Goal: Task Accomplishment & Management: Manage account settings

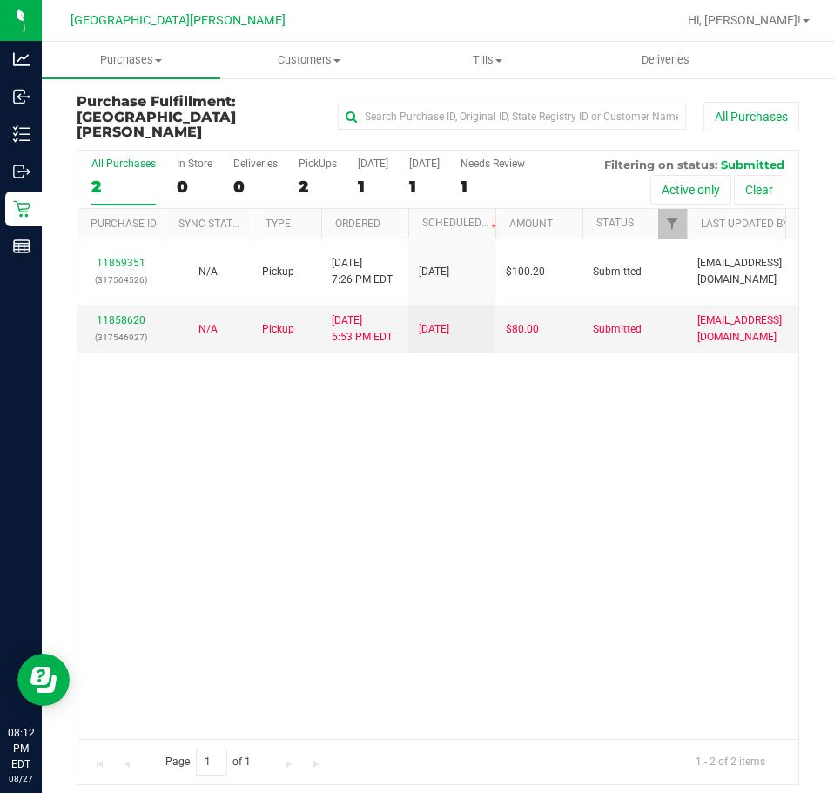
click at [401, 607] on div "11859351 (317564526) N/A Pickup 8/27/2025 7:26 PM EDT 8/28/2025 $100.20 Submitt…" at bounding box center [437, 489] width 721 height 500
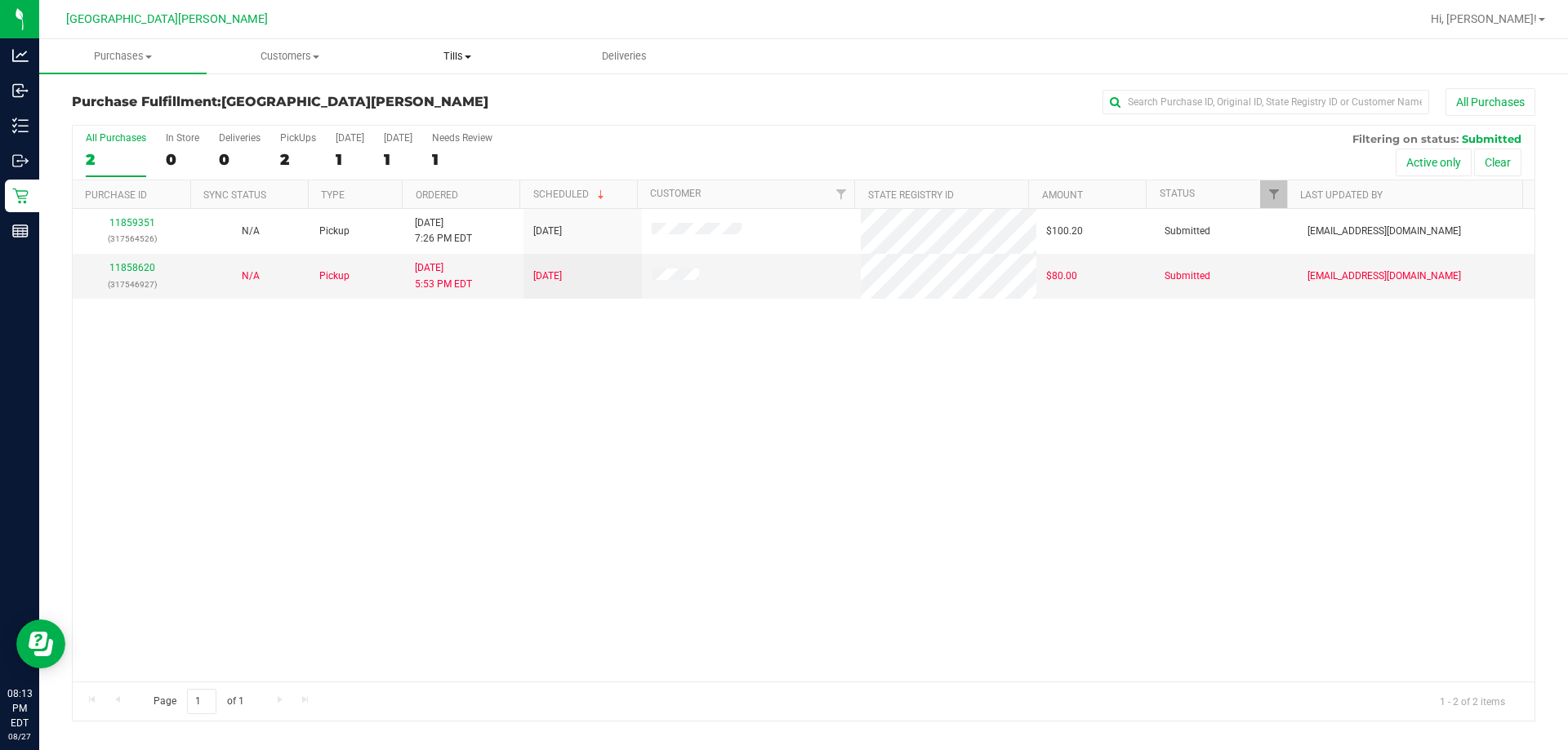
click at [463, 61] on span "Tills" at bounding box center [458, 56] width 166 height 15
click at [477, 94] on span "Manage tills" at bounding box center [430, 98] width 111 height 14
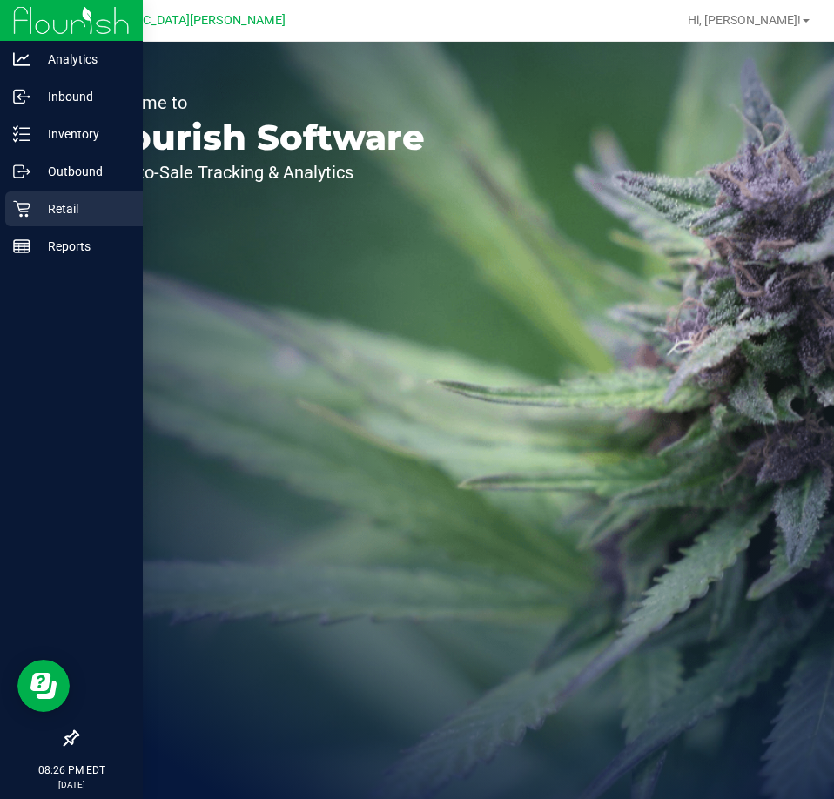
click at [28, 201] on icon at bounding box center [21, 208] width 17 height 17
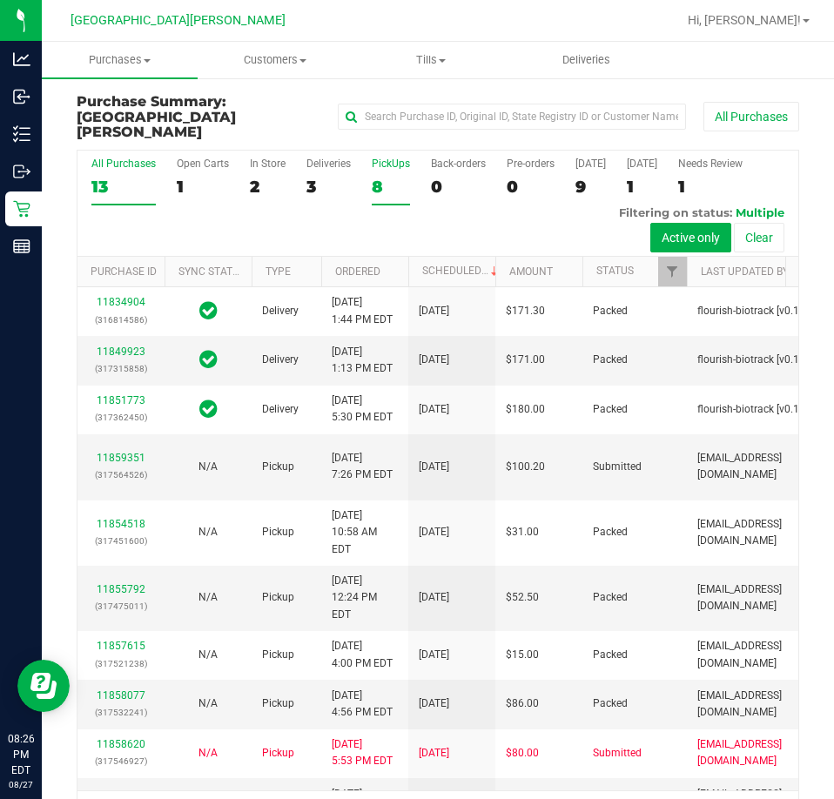
click at [376, 177] on div "8" at bounding box center [391, 187] width 38 height 20
click at [0, 0] on input "PickUps 8" at bounding box center [0, 0] width 0 height 0
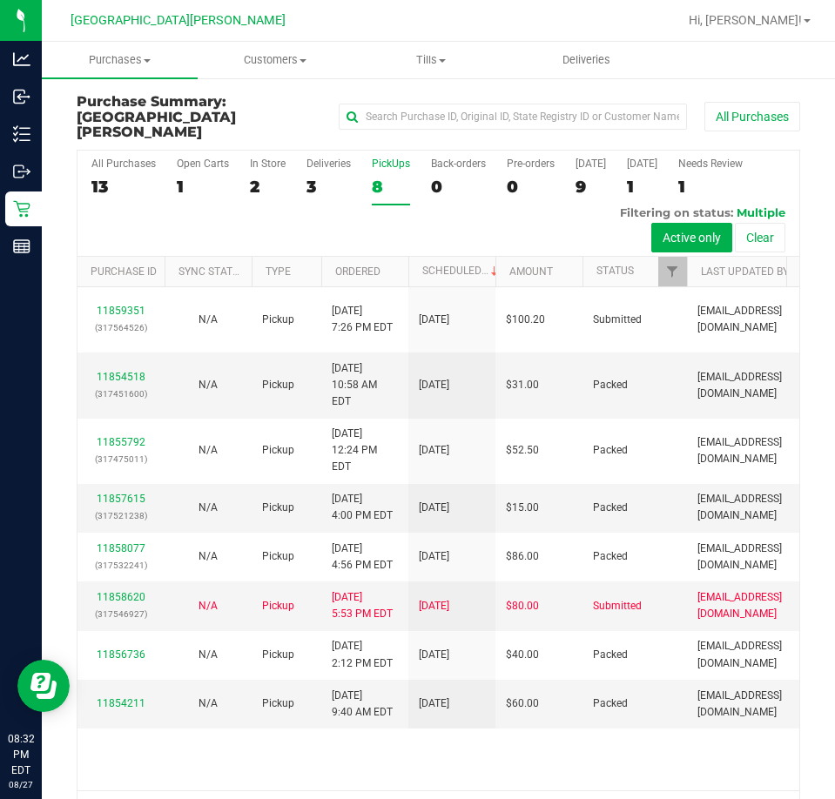
click at [383, 177] on div "8" at bounding box center [391, 187] width 38 height 20
click at [0, 0] on input "PickUps 8" at bounding box center [0, 0] width 0 height 0
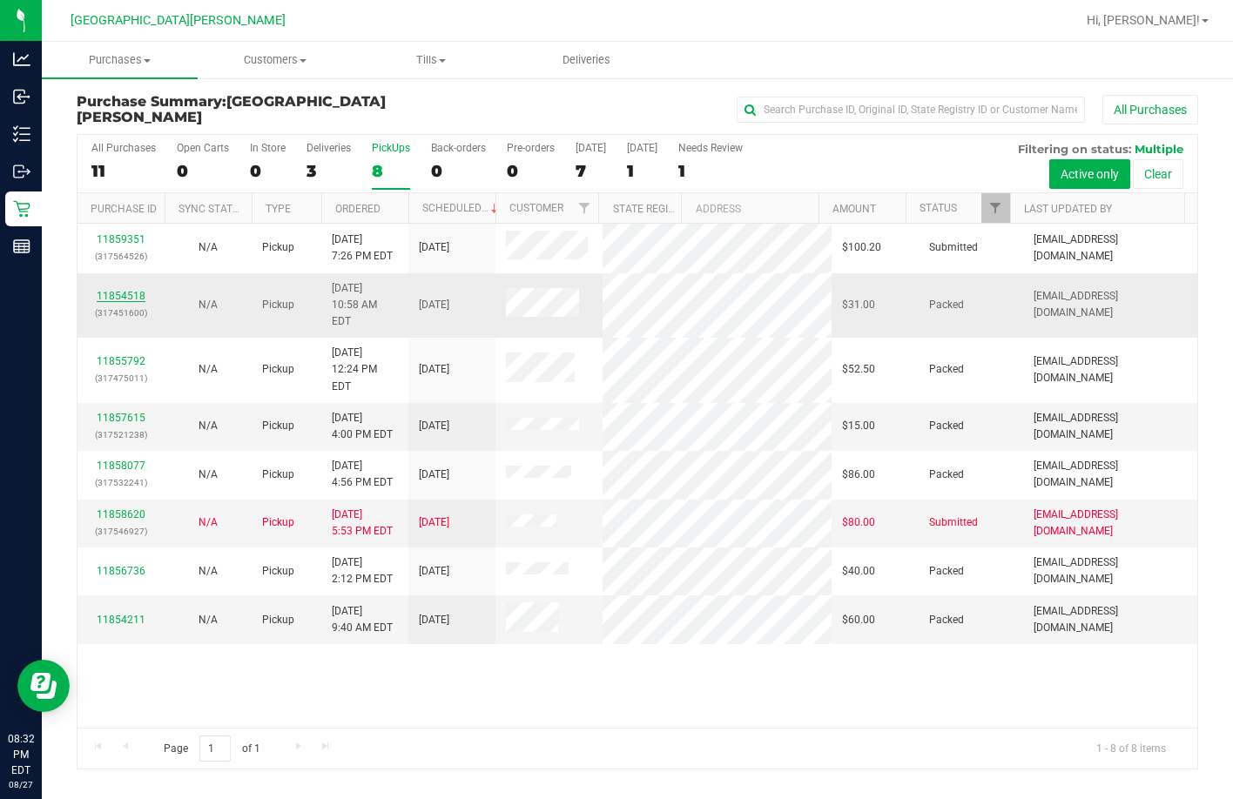
click at [124, 290] on link "11854518" at bounding box center [121, 296] width 49 height 12
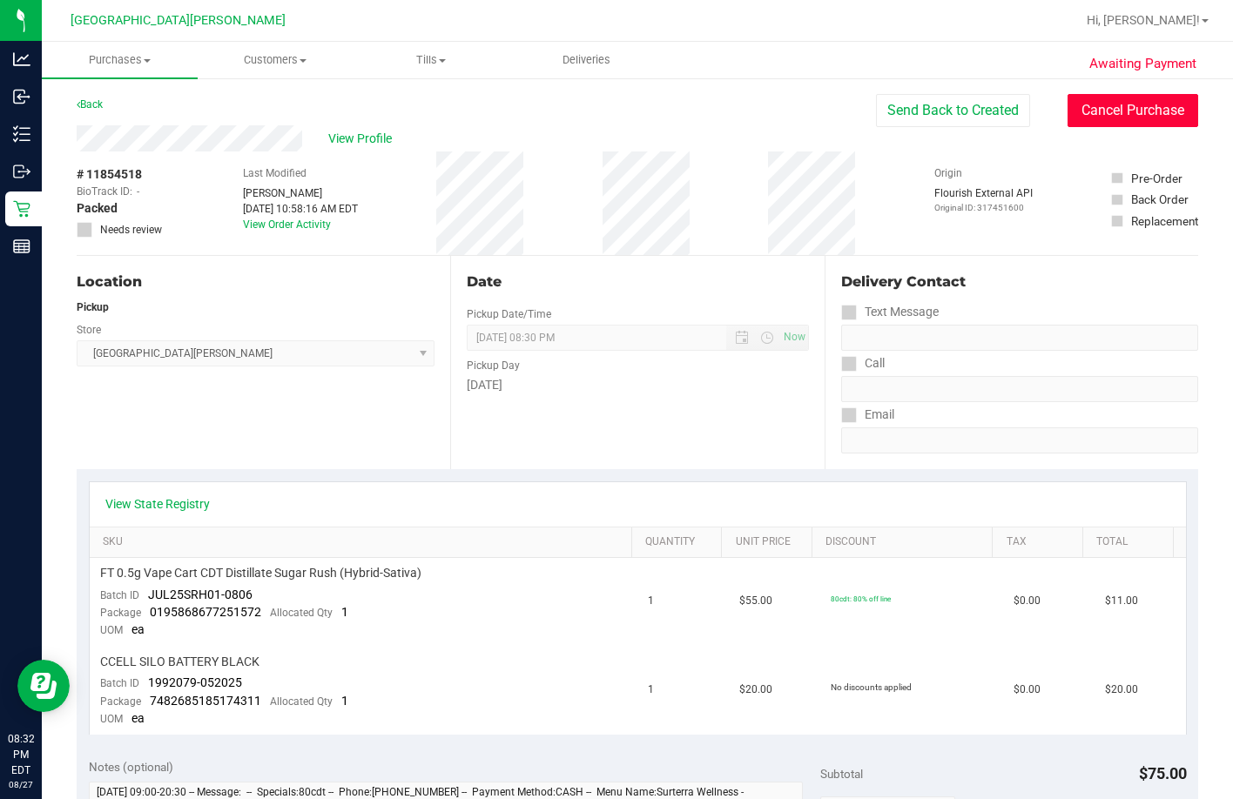
click at [833, 111] on button "Cancel Purchase" at bounding box center [1132, 110] width 131 height 33
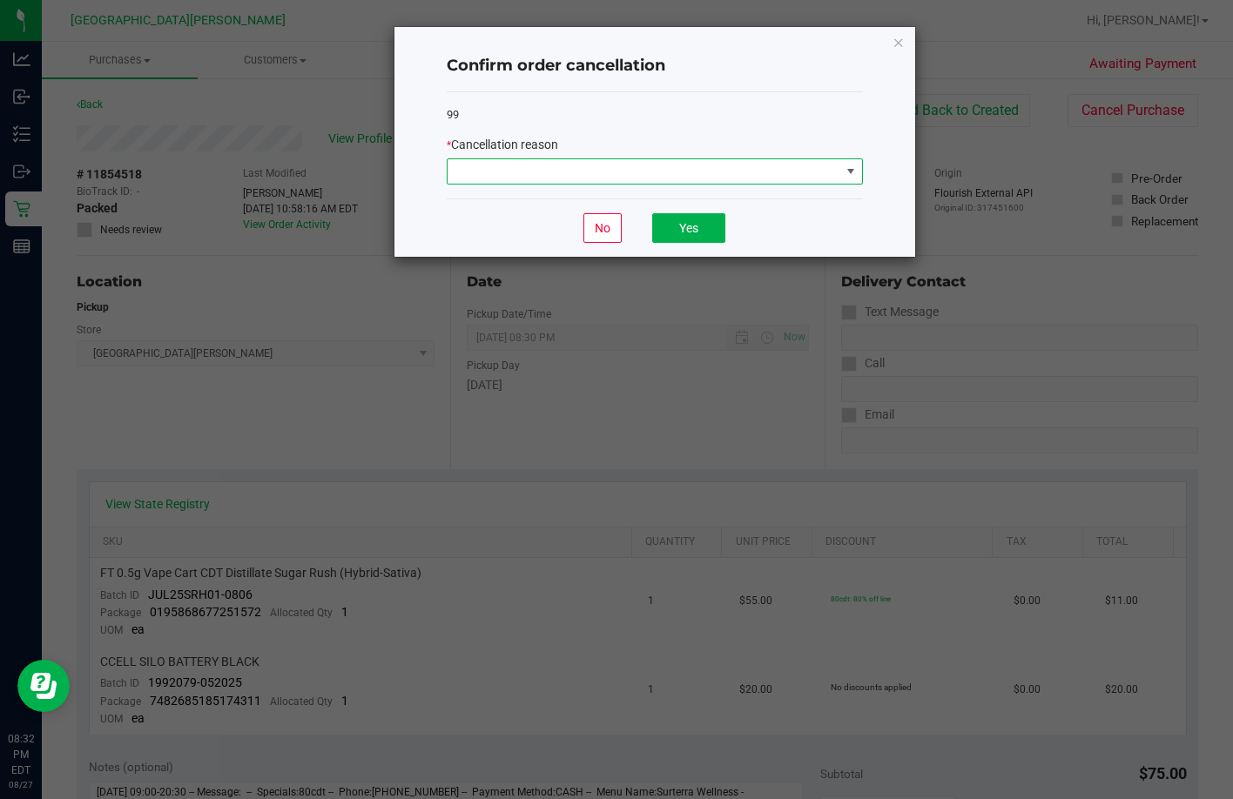
click at [549, 172] on span at bounding box center [644, 171] width 393 height 24
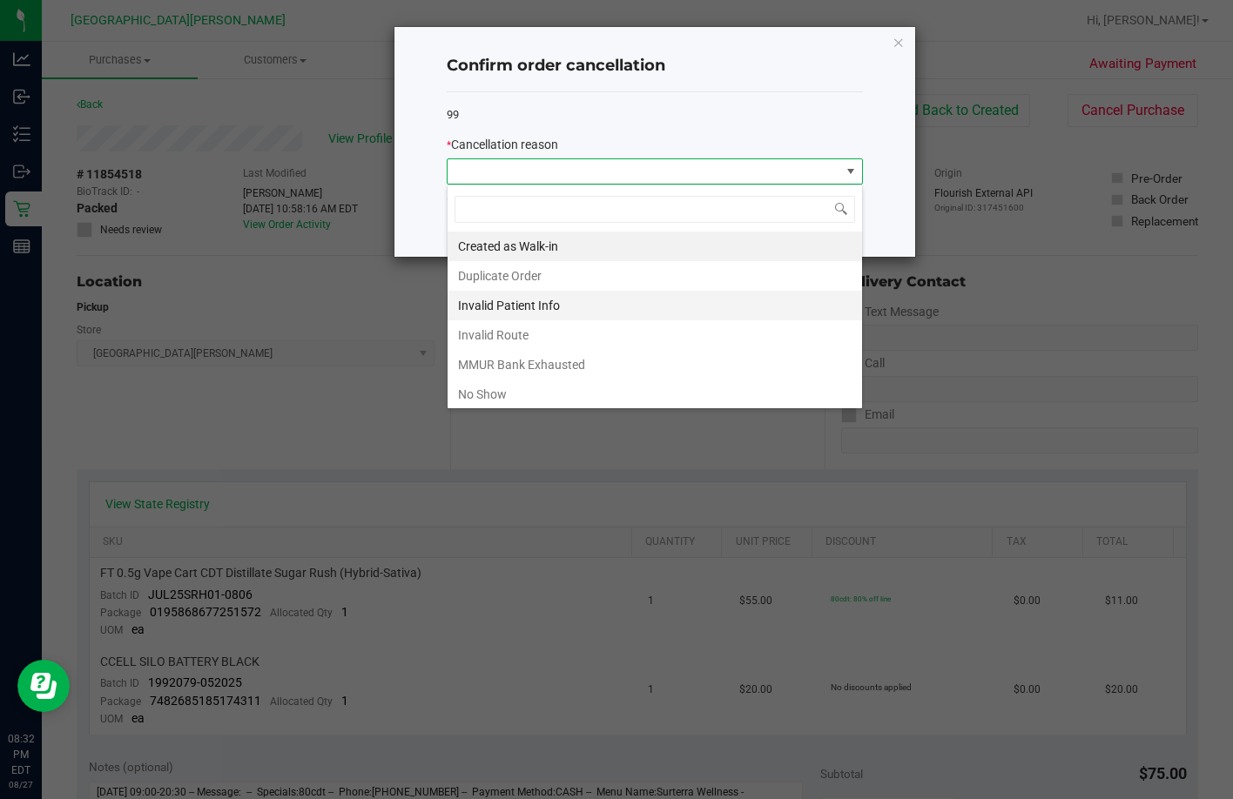
scroll to position [26, 416]
click at [494, 394] on li "No Show" at bounding box center [655, 395] width 414 height 30
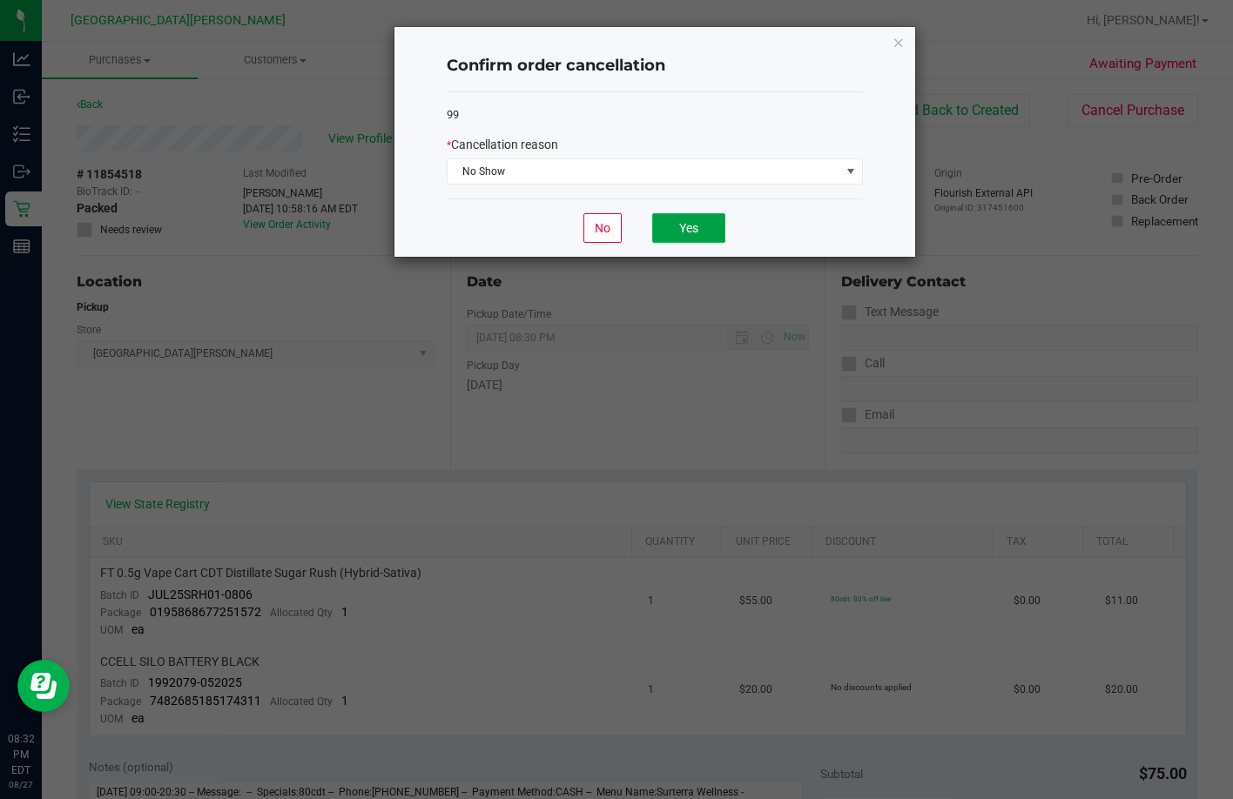
click at [659, 229] on button "Yes" at bounding box center [688, 228] width 73 height 30
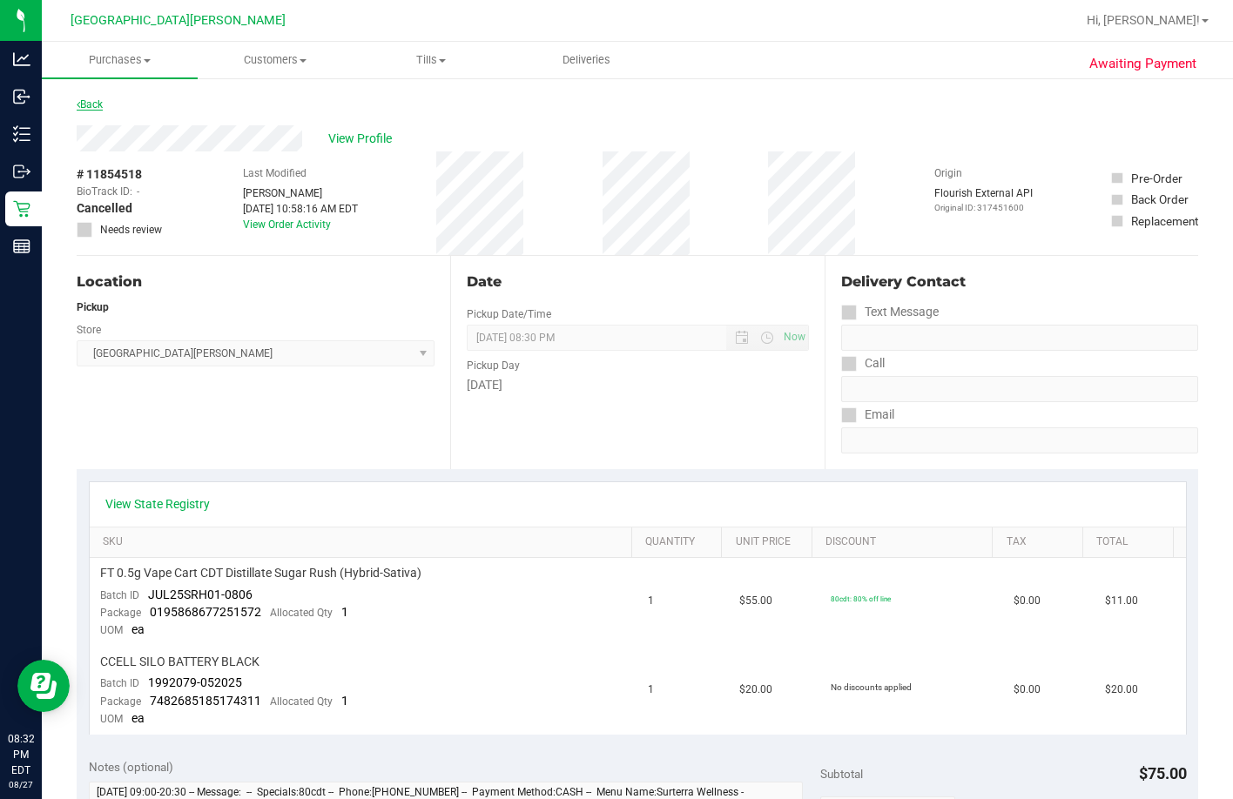
click at [99, 101] on link "Back" at bounding box center [90, 104] width 26 height 12
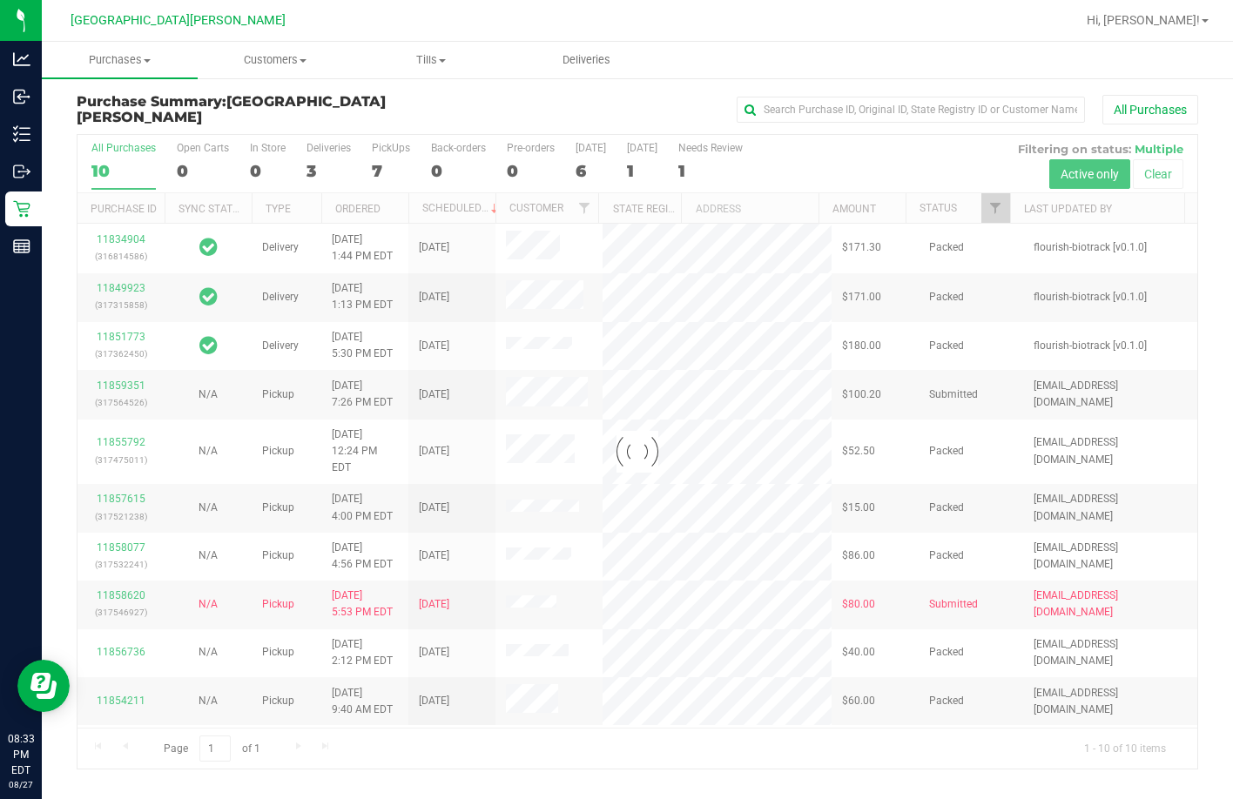
click at [376, 171] on div at bounding box center [637, 452] width 1120 height 634
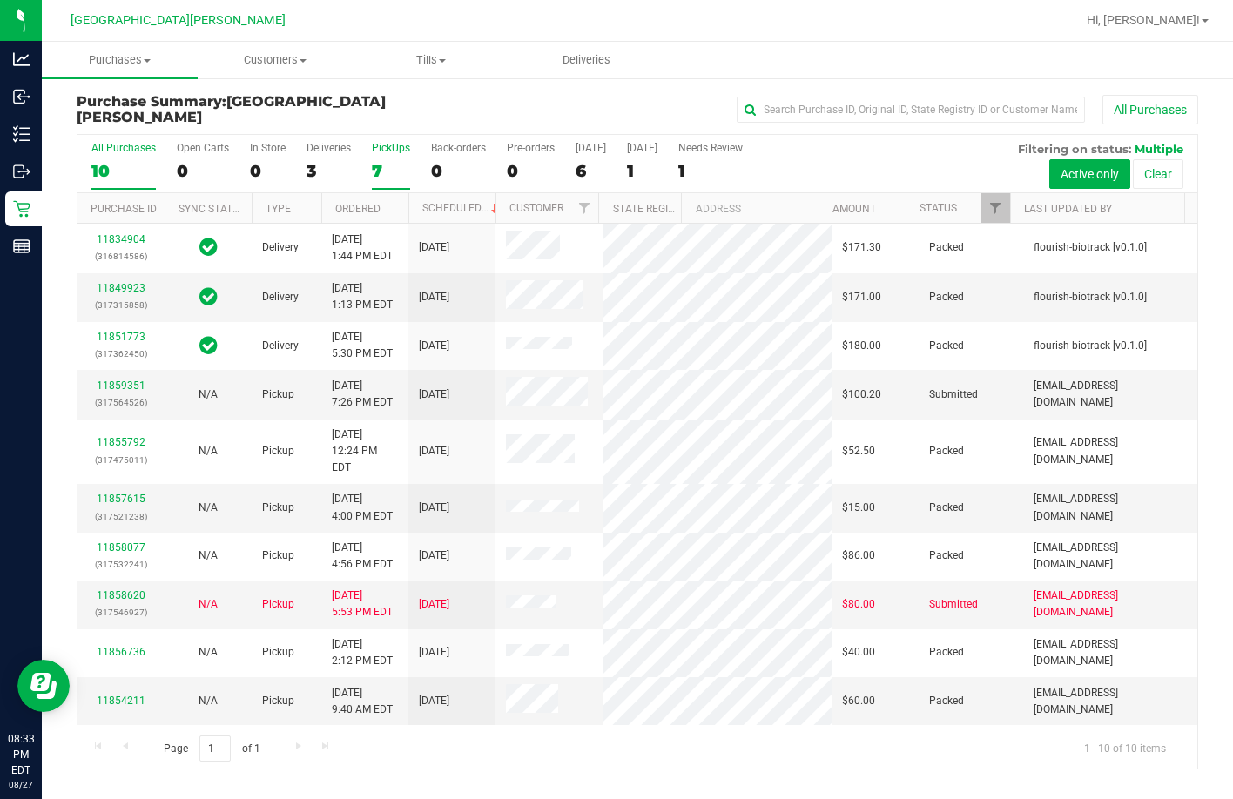
click at [376, 170] on div "7" at bounding box center [391, 171] width 38 height 20
click at [0, 0] on input "PickUps 7" at bounding box center [0, 0] width 0 height 0
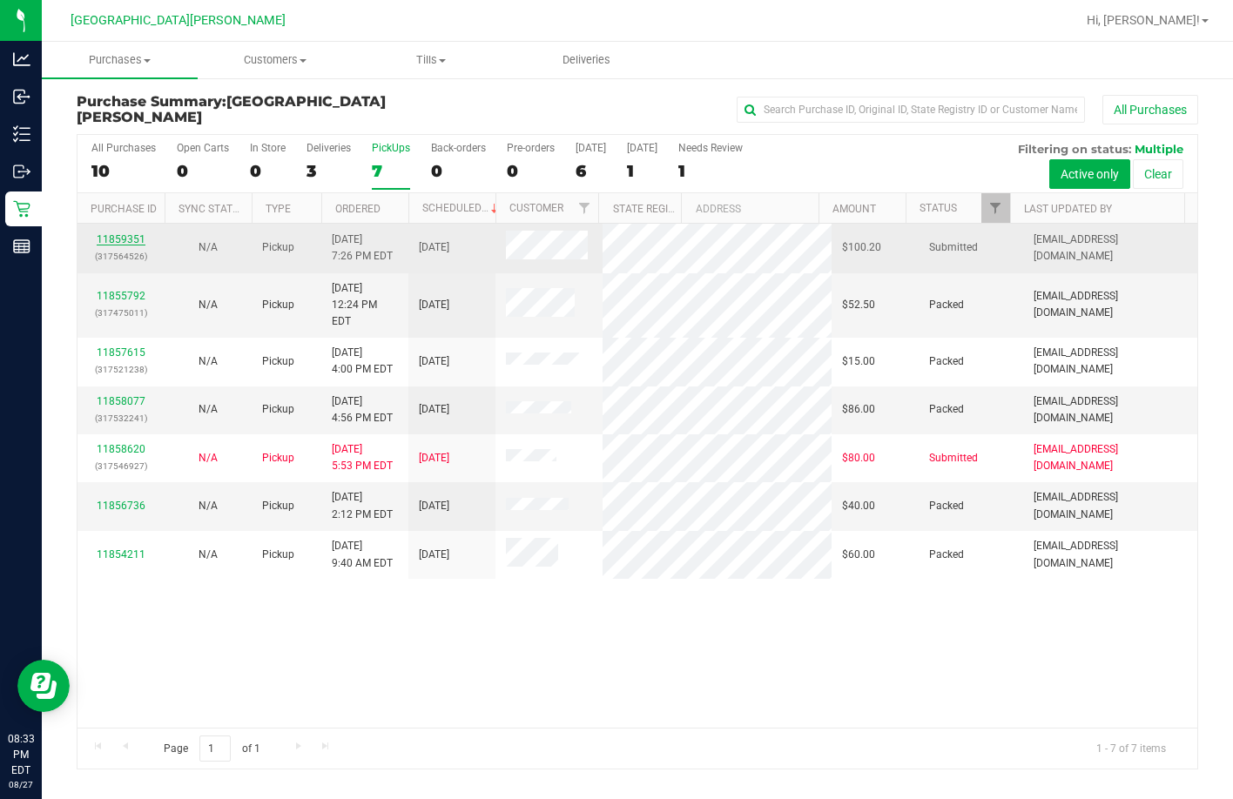
click at [138, 234] on link "11859351" at bounding box center [121, 239] width 49 height 12
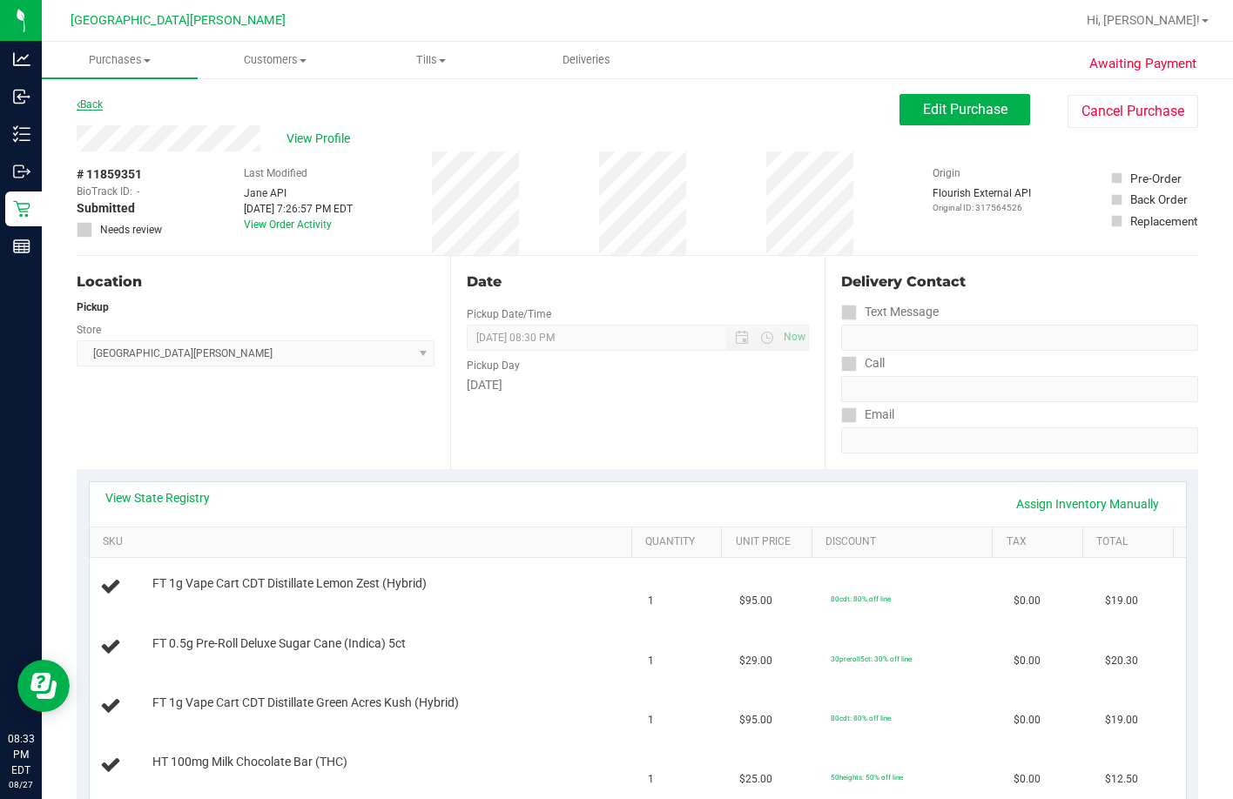
click at [95, 107] on link "Back" at bounding box center [90, 104] width 26 height 12
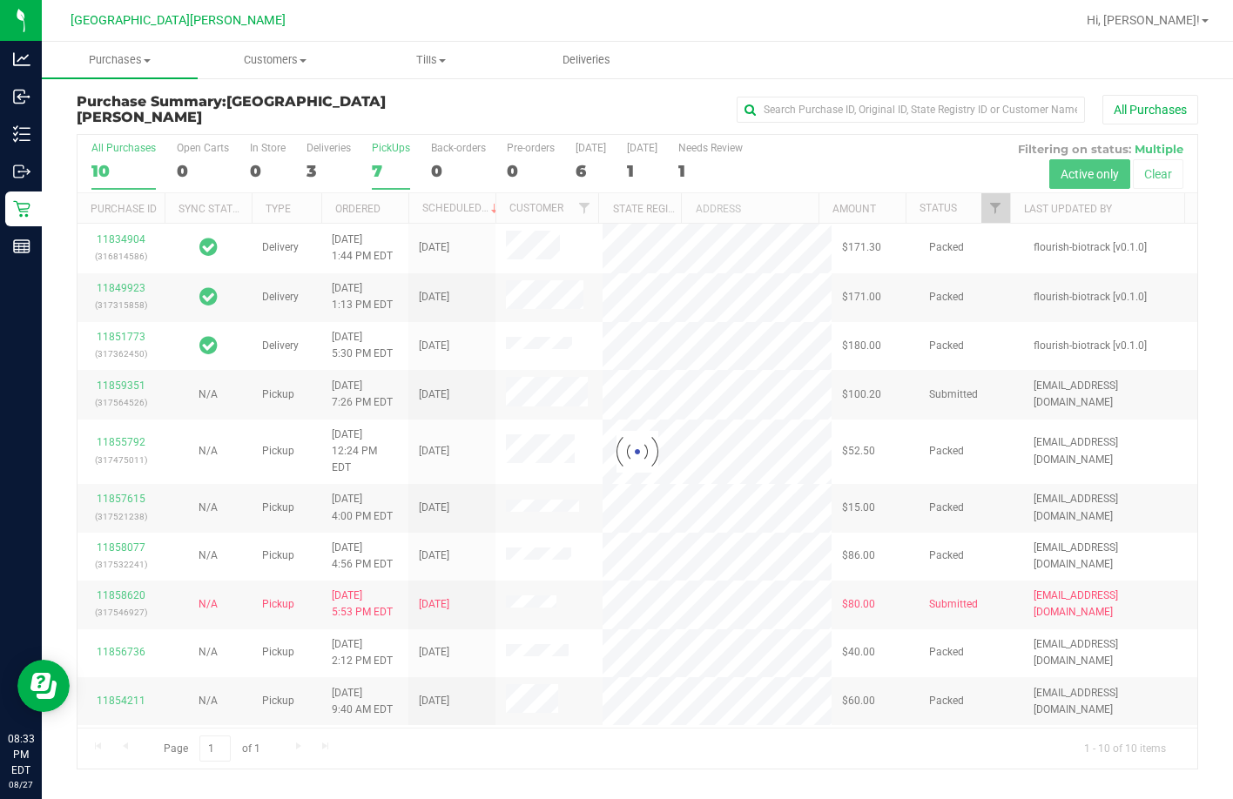
click at [372, 169] on div "7" at bounding box center [391, 171] width 38 height 20
click at [0, 0] on input "PickUps 7" at bounding box center [0, 0] width 0 height 0
click at [372, 169] on div at bounding box center [637, 452] width 1120 height 634
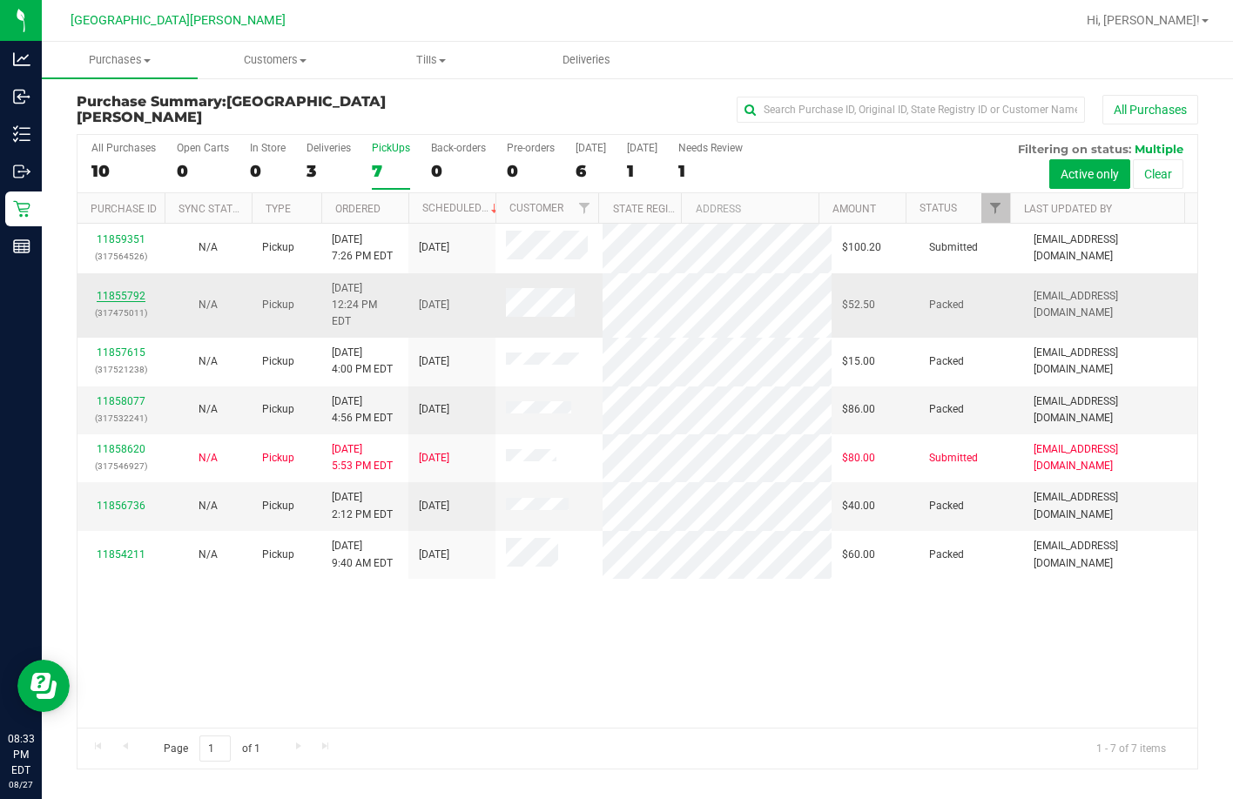
click at [142, 290] on link "11855792" at bounding box center [121, 296] width 49 height 12
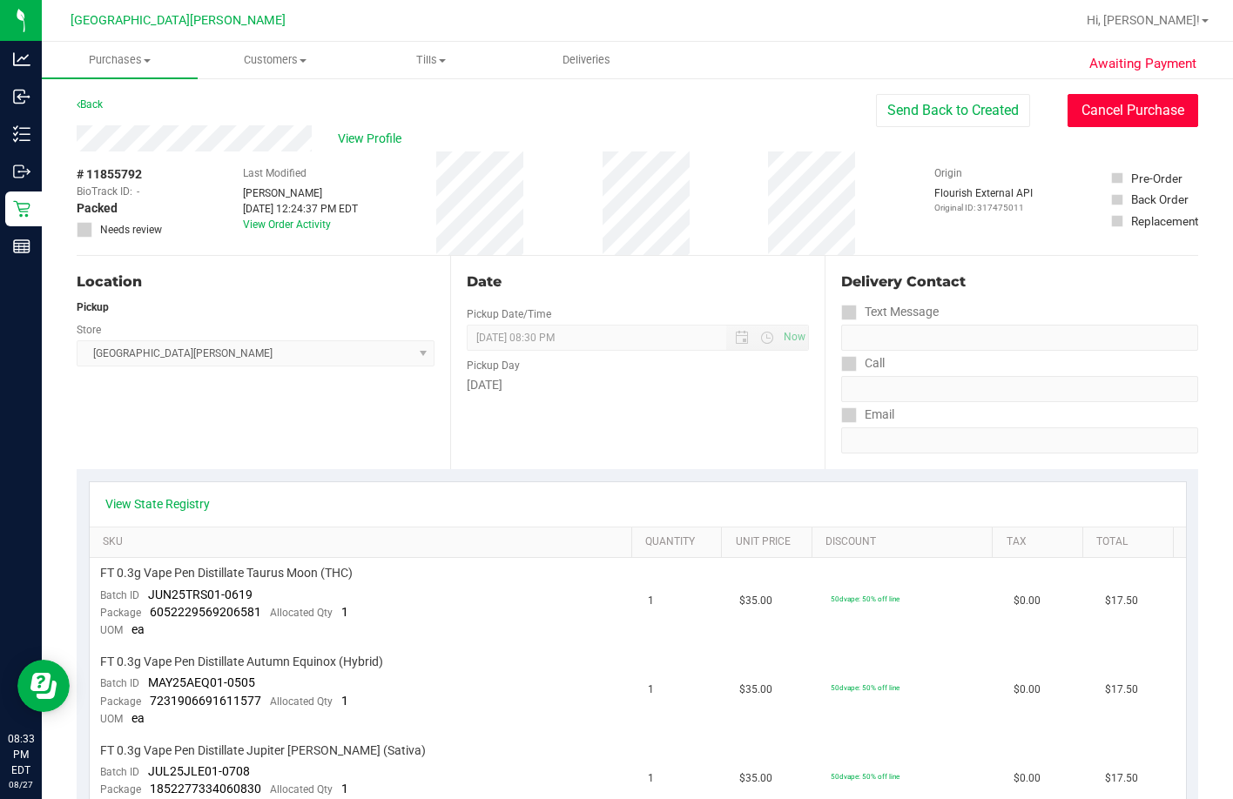
click at [833, 114] on button "Cancel Purchase" at bounding box center [1132, 110] width 131 height 33
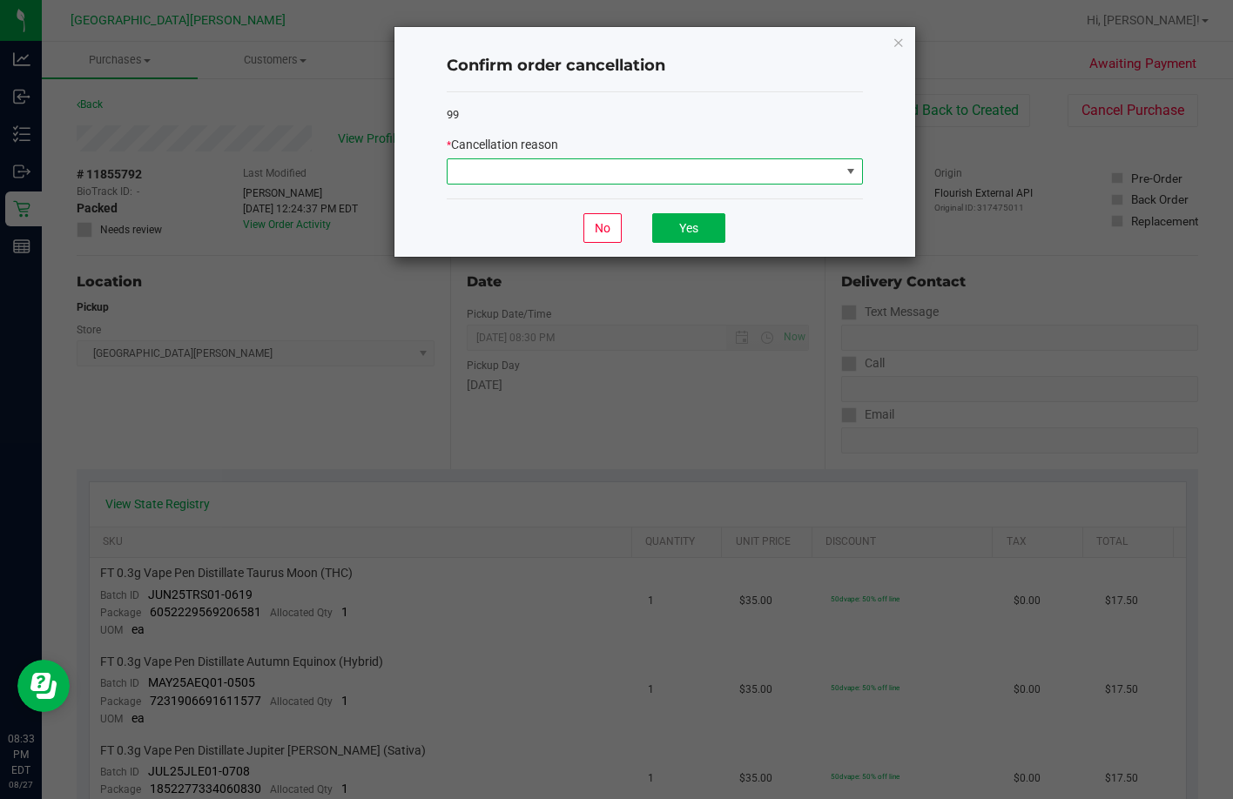
click at [619, 178] on span at bounding box center [644, 171] width 393 height 24
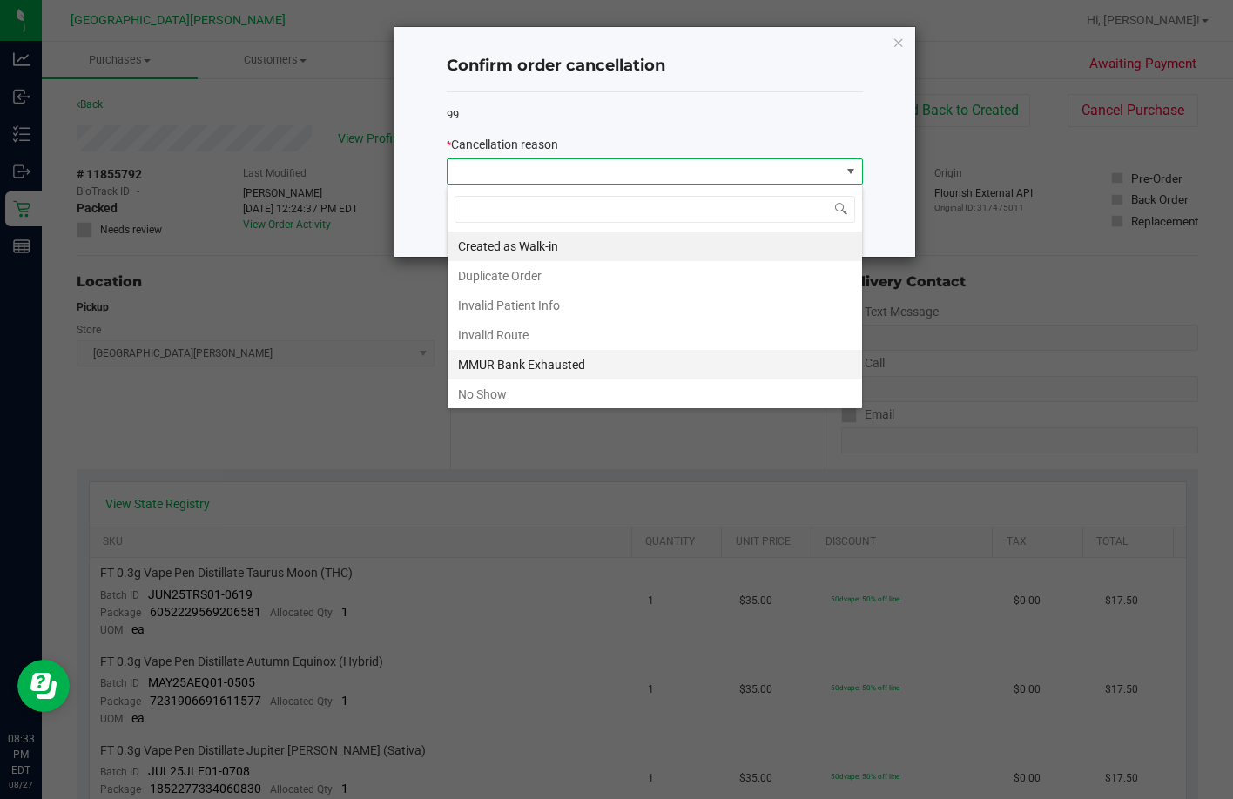
scroll to position [26, 416]
click at [529, 388] on li "No Show" at bounding box center [655, 395] width 414 height 30
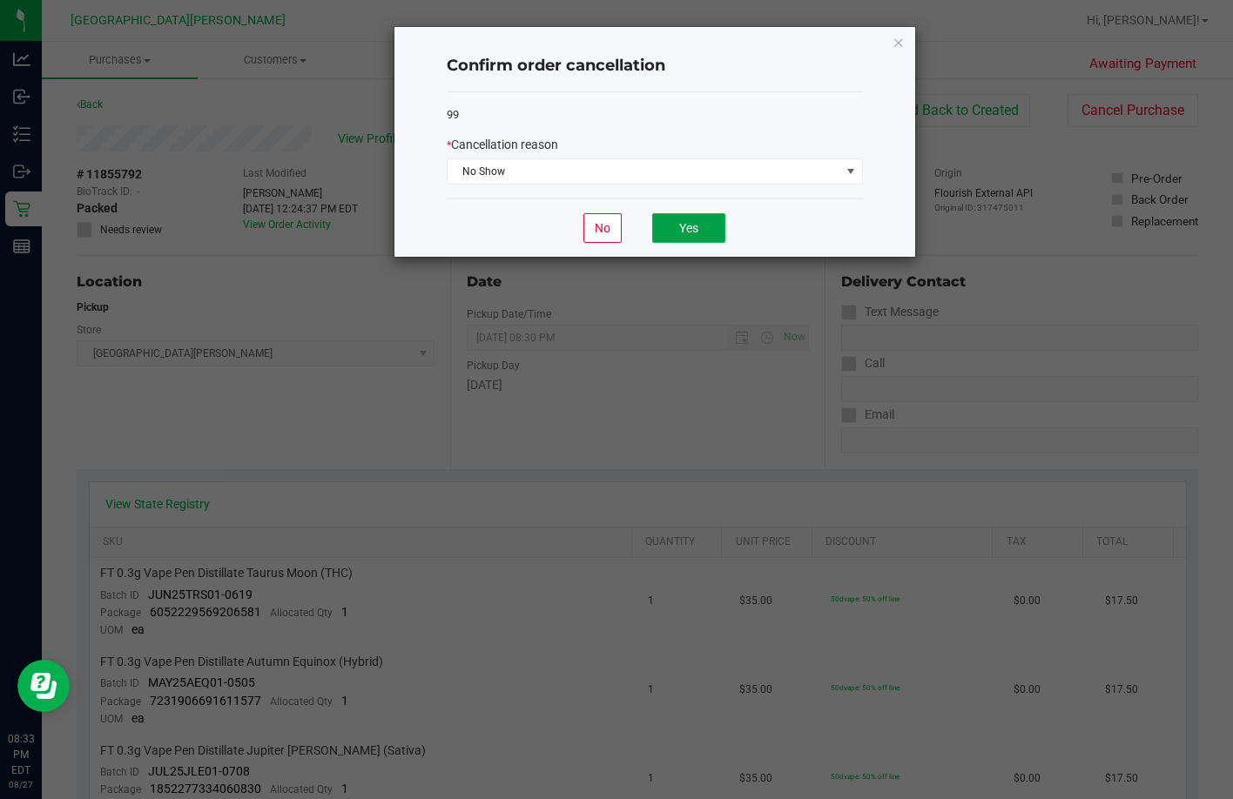
click at [690, 214] on button "Yes" at bounding box center [688, 228] width 73 height 30
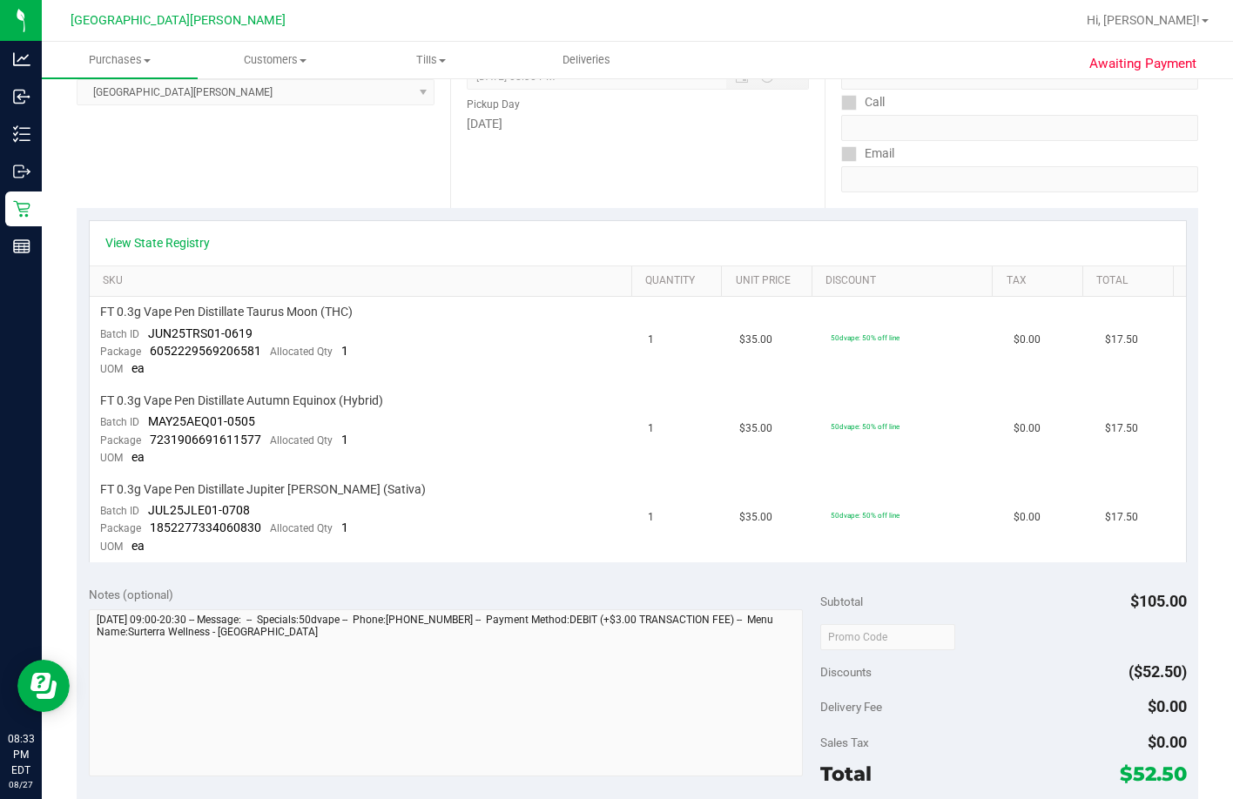
scroll to position [0, 0]
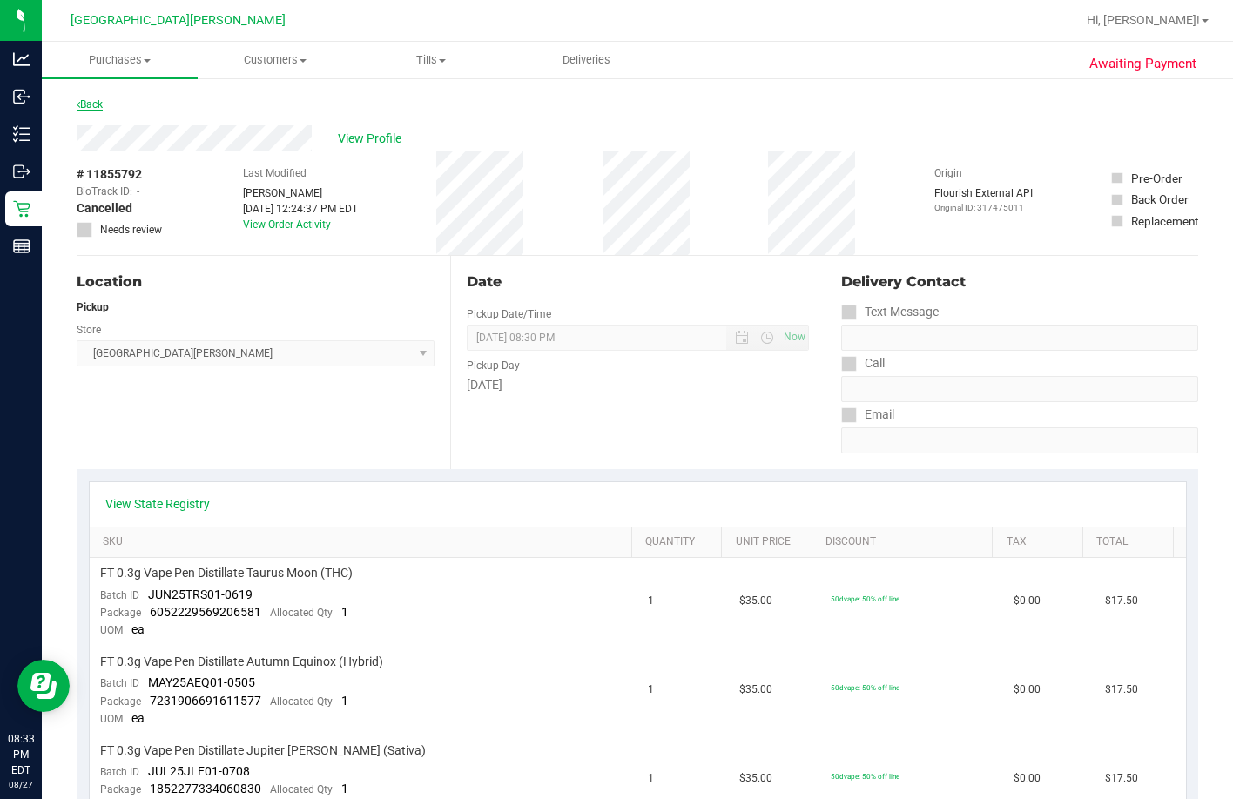
click at [102, 103] on link "Back" at bounding box center [90, 104] width 26 height 12
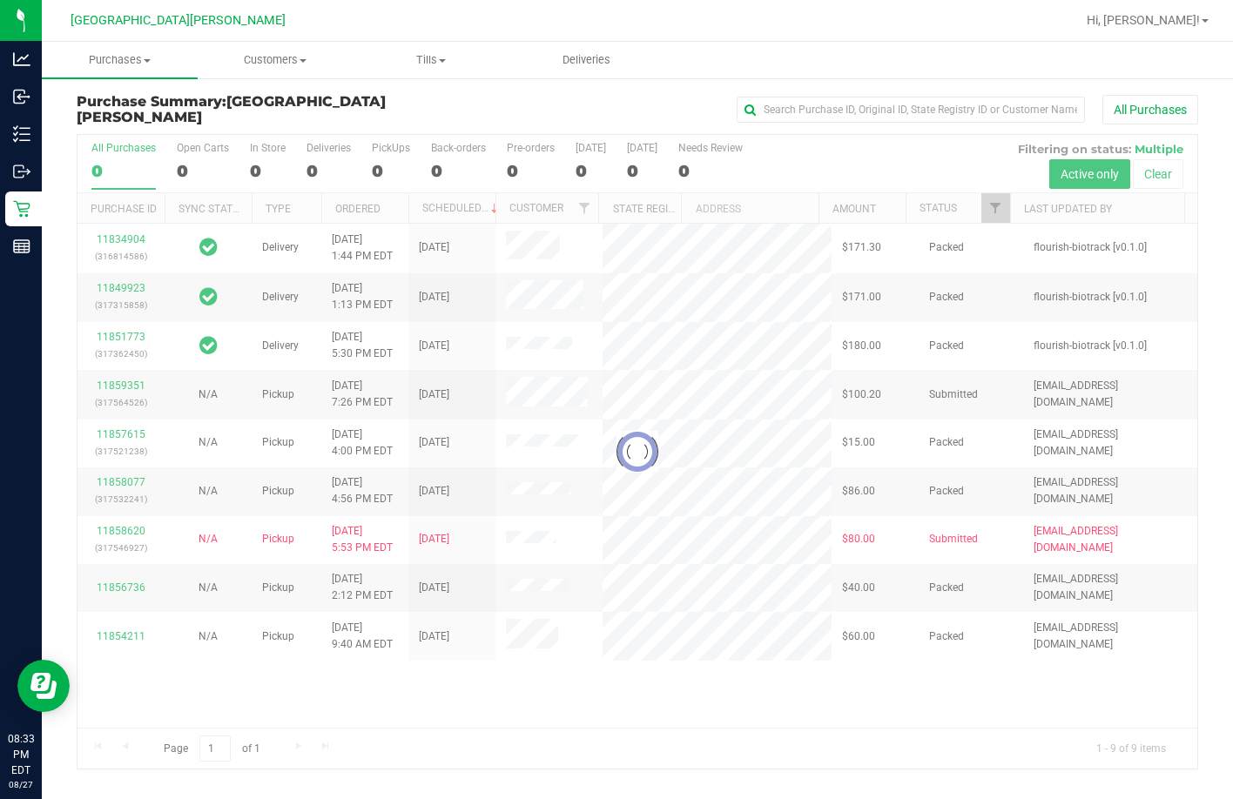
click at [373, 170] on div at bounding box center [637, 452] width 1120 height 634
click at [378, 168] on div at bounding box center [637, 452] width 1120 height 634
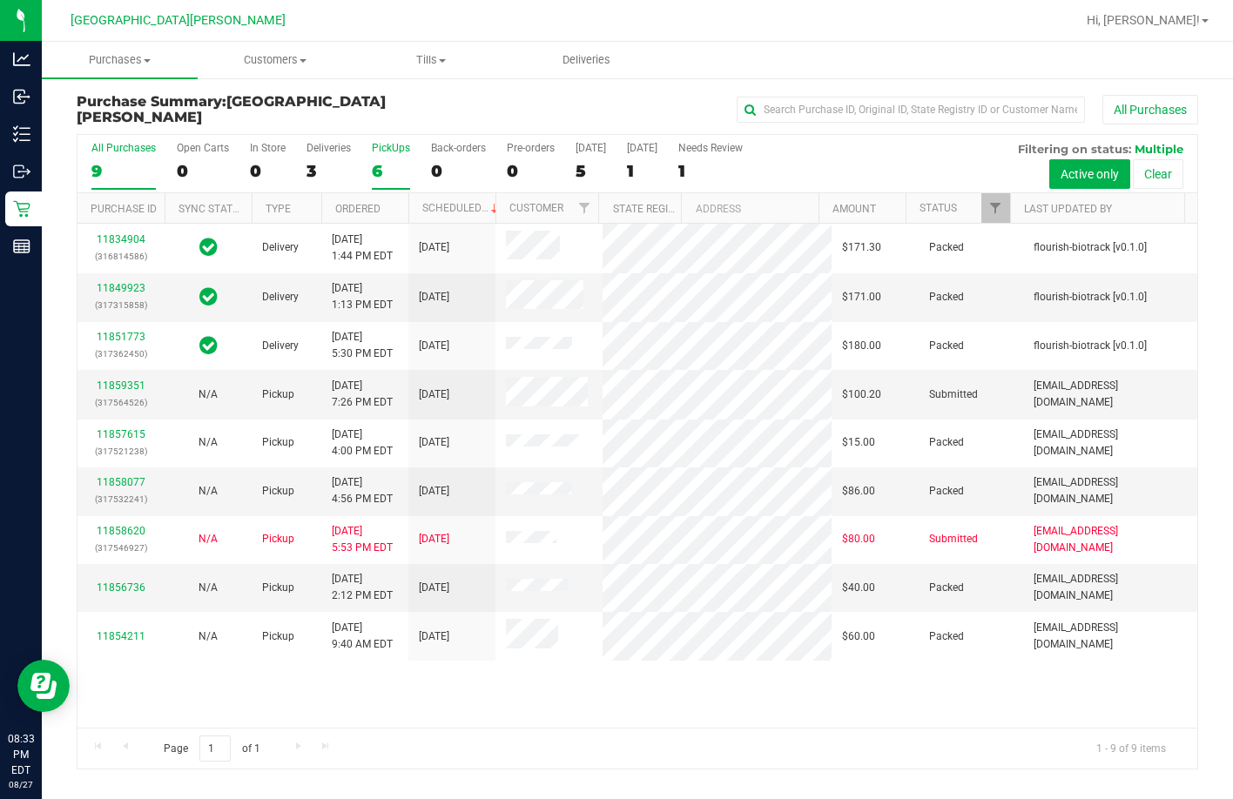
click at [377, 168] on div "6" at bounding box center [391, 171] width 38 height 20
click at [0, 0] on input "PickUps 6" at bounding box center [0, 0] width 0 height 0
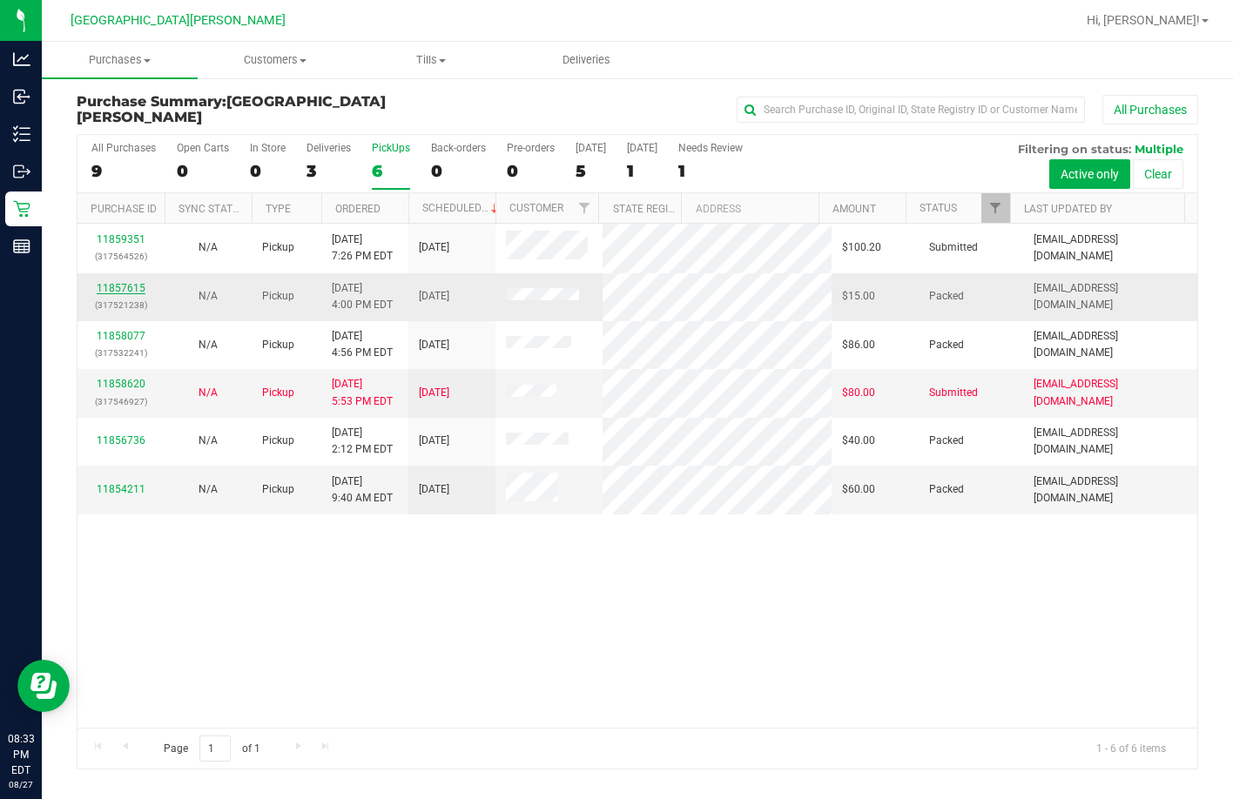
click at [126, 282] on link "11857615" at bounding box center [121, 288] width 49 height 12
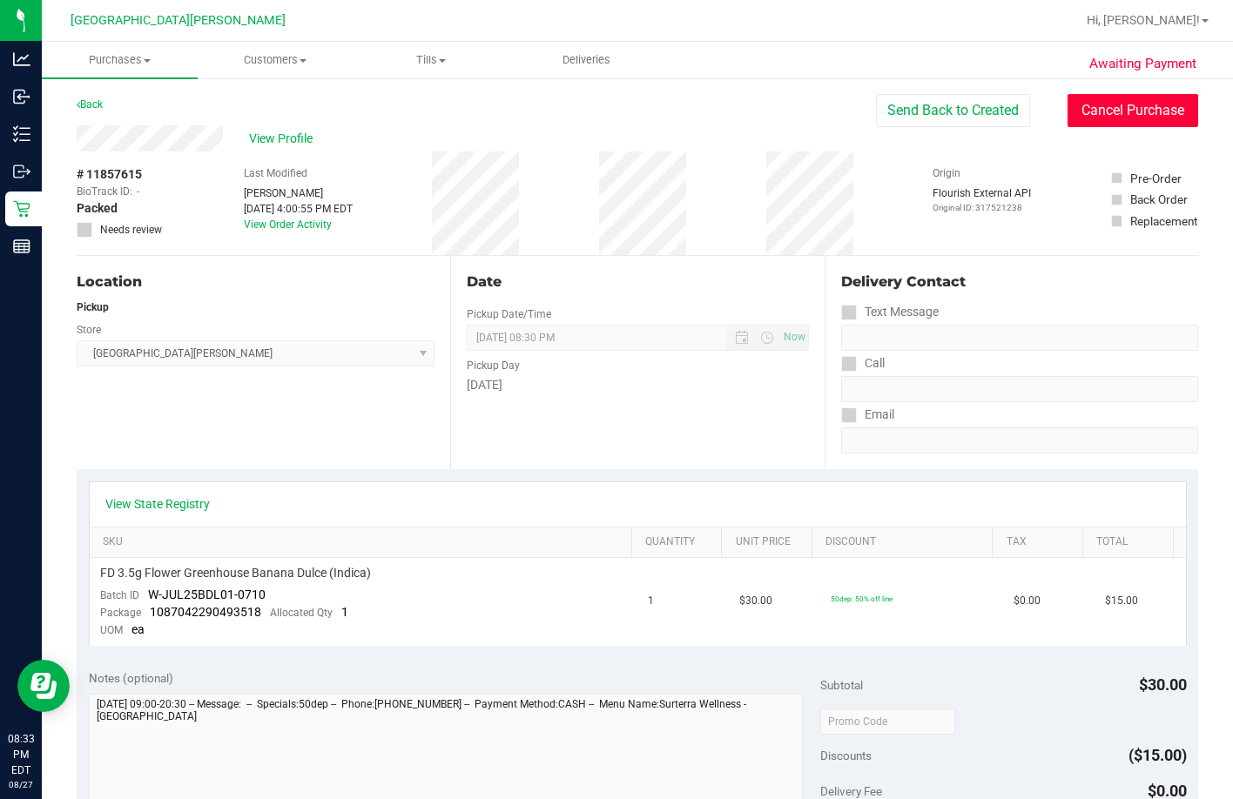
click at [833, 115] on button "Cancel Purchase" at bounding box center [1132, 110] width 131 height 33
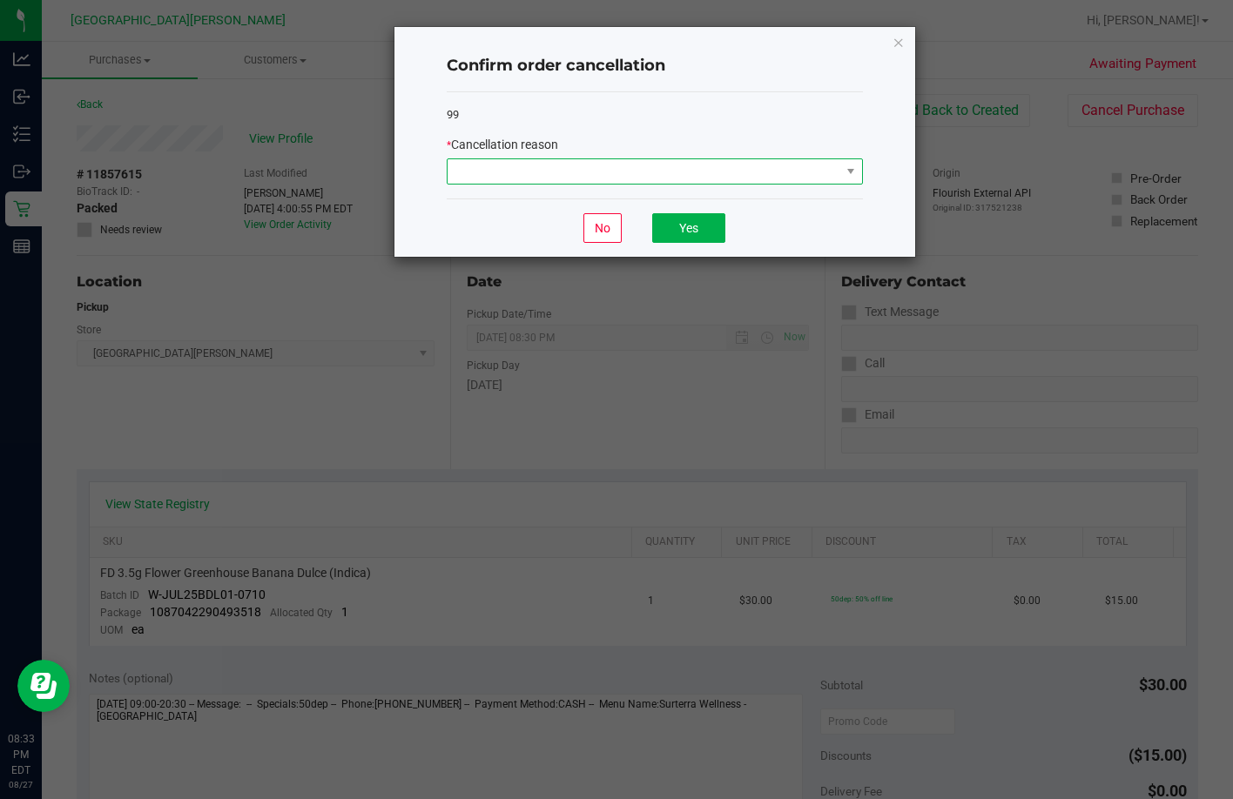
click at [660, 182] on span at bounding box center [644, 171] width 393 height 24
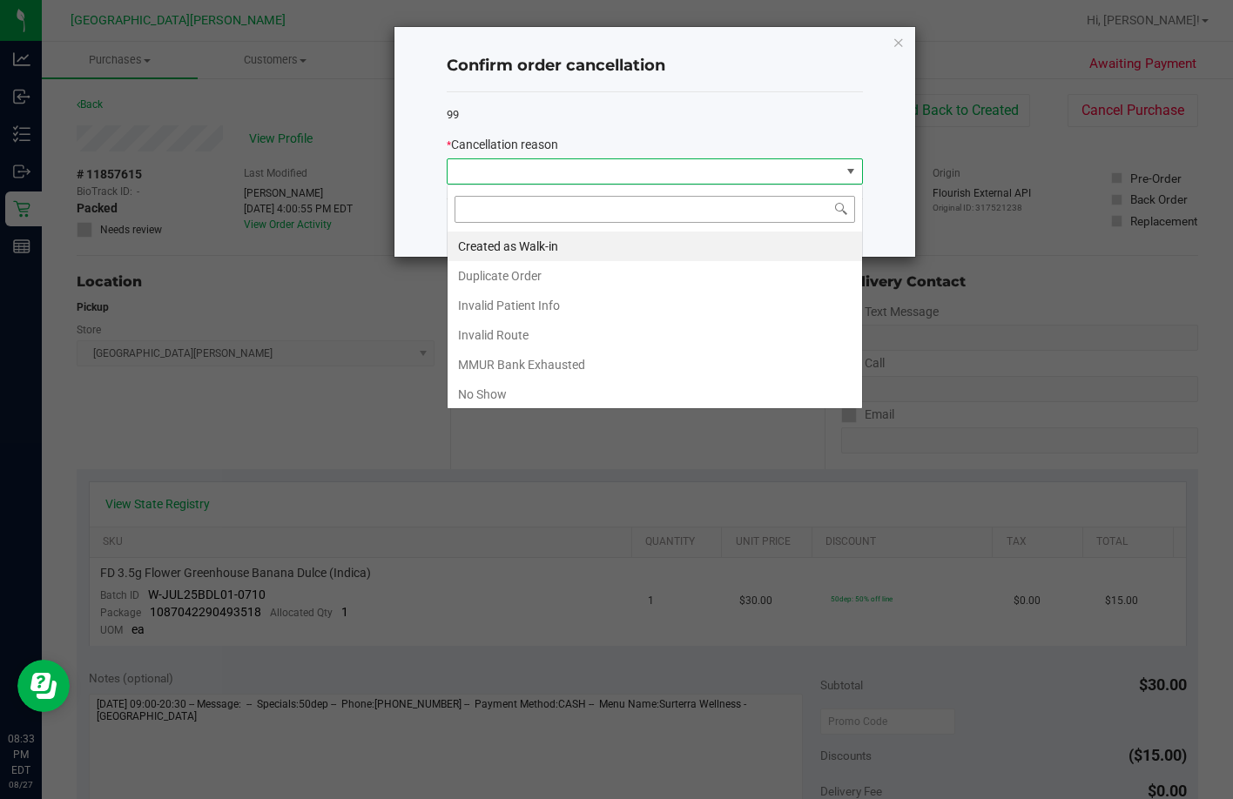
scroll to position [26, 416]
click at [528, 384] on li "No Show" at bounding box center [655, 395] width 414 height 30
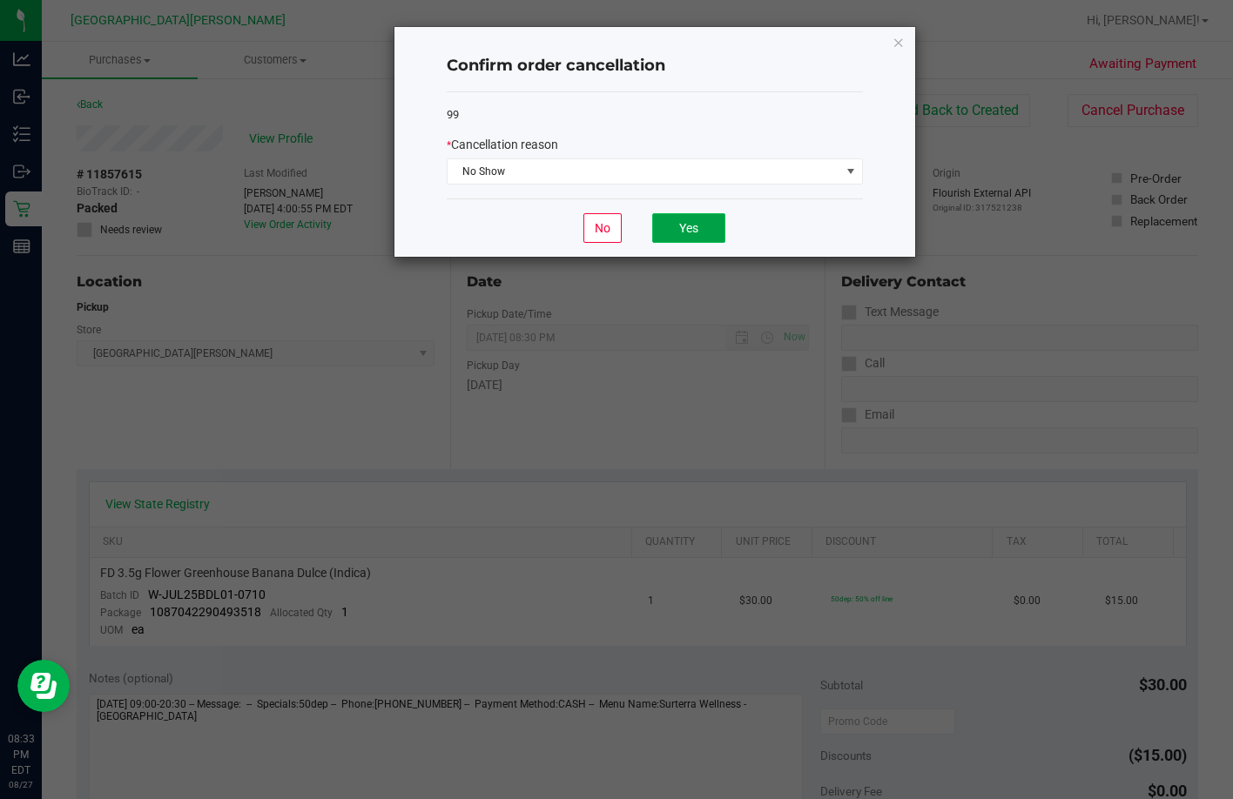
click at [710, 227] on button "Yes" at bounding box center [688, 228] width 73 height 30
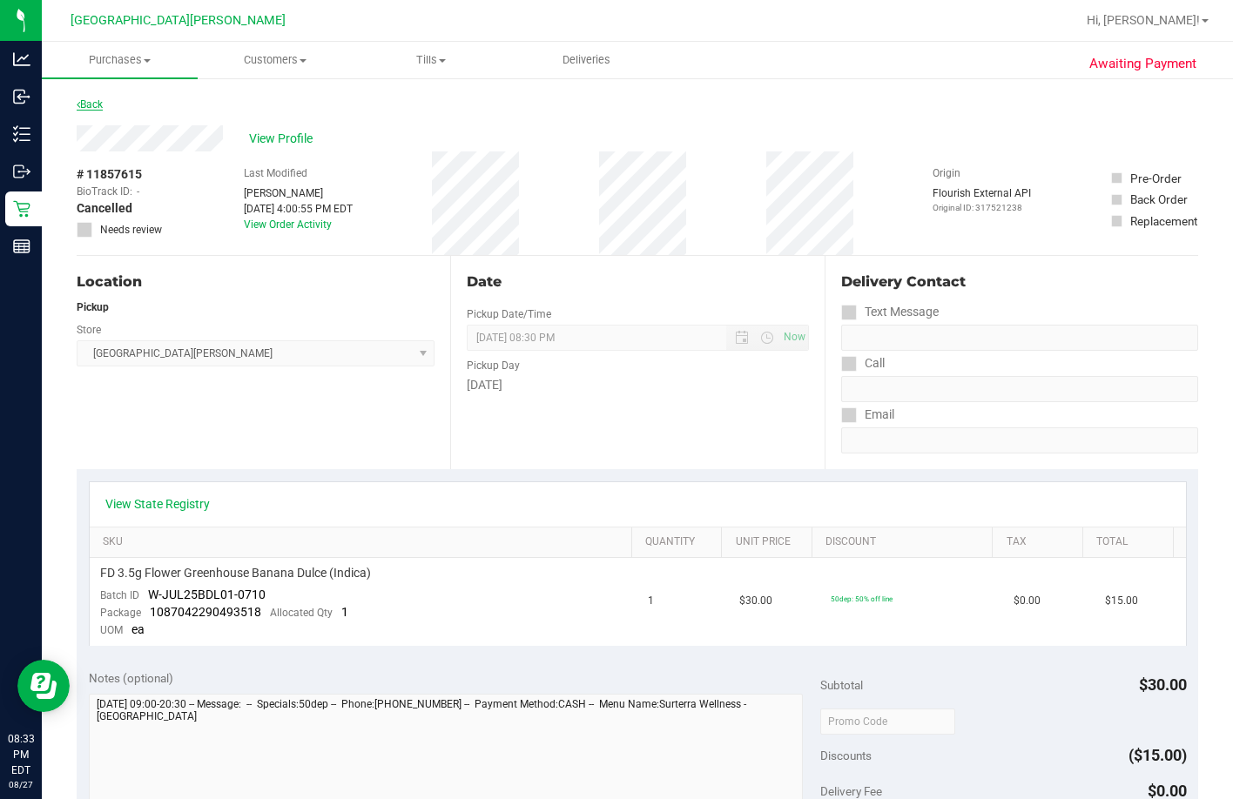
click at [87, 110] on link "Back" at bounding box center [90, 104] width 26 height 12
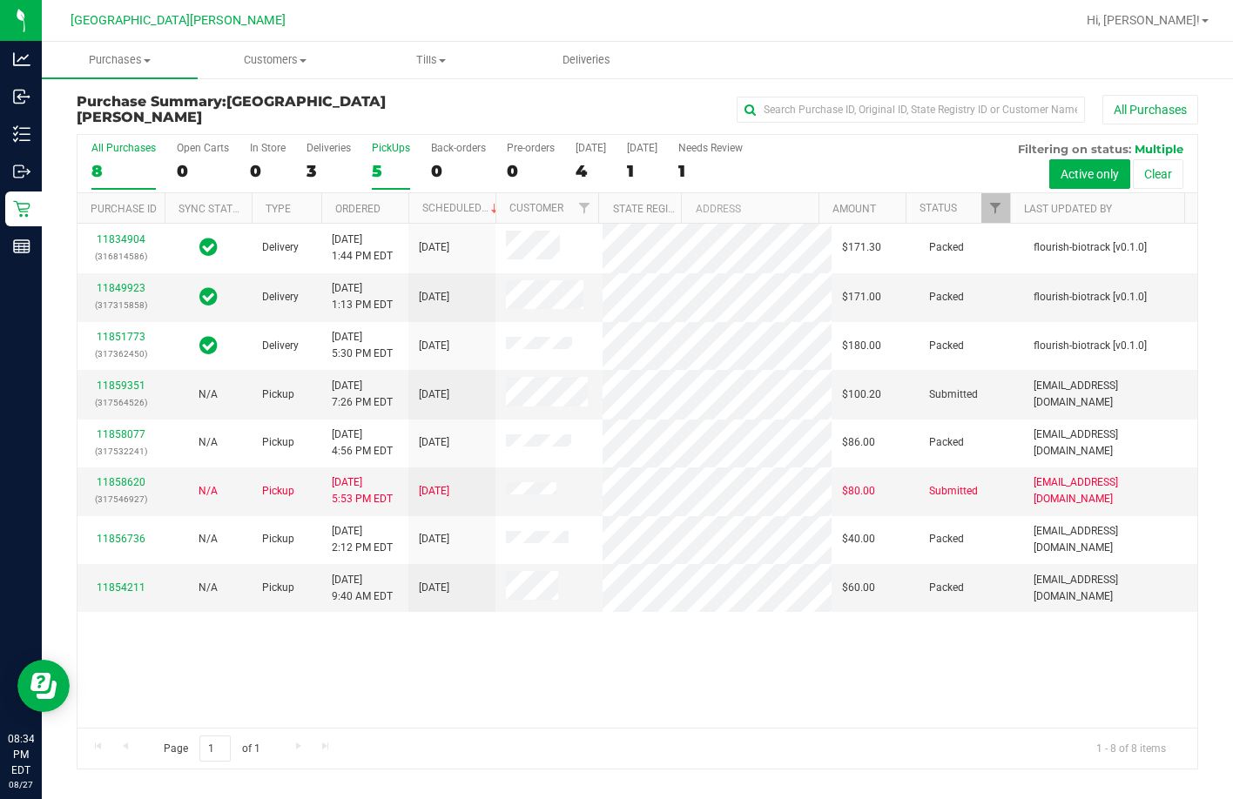
click at [381, 177] on div "5" at bounding box center [391, 171] width 38 height 20
click at [0, 0] on input "PickUps 5" at bounding box center [0, 0] width 0 height 0
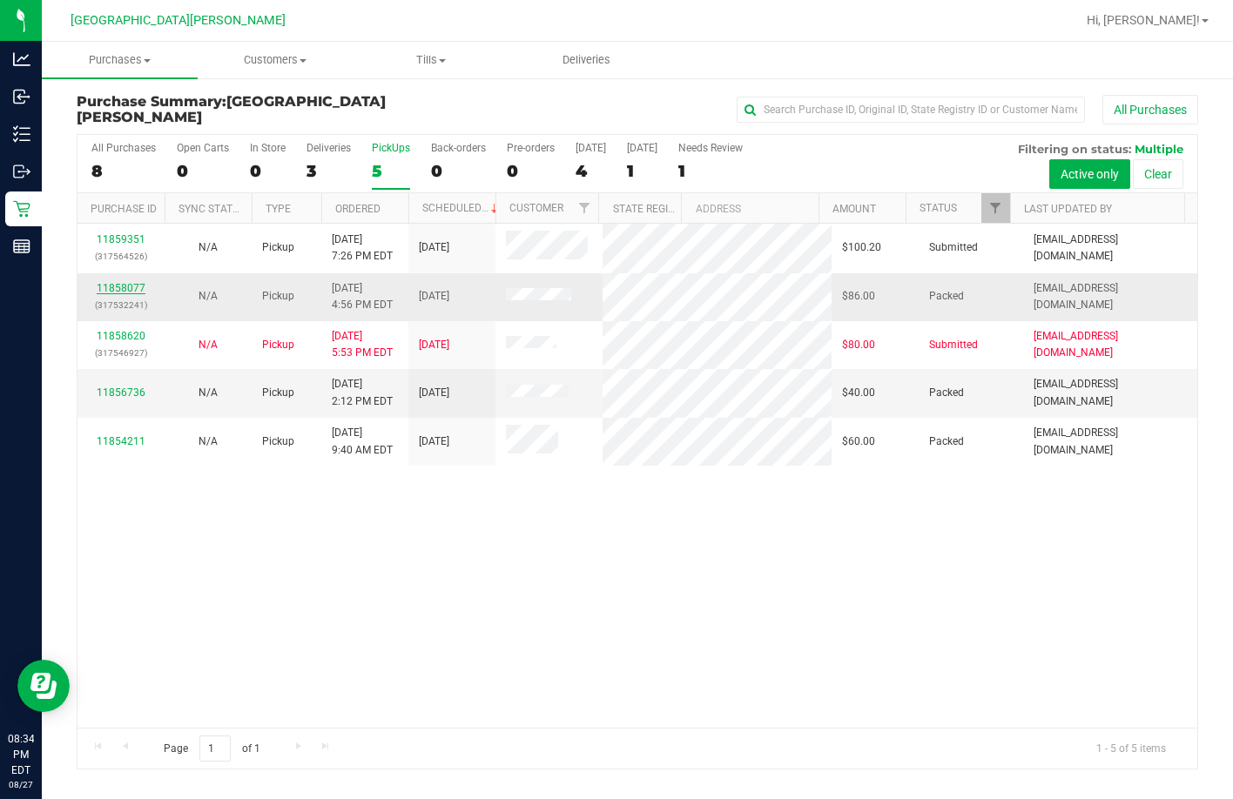
click at [141, 284] on link "11858077" at bounding box center [121, 288] width 49 height 12
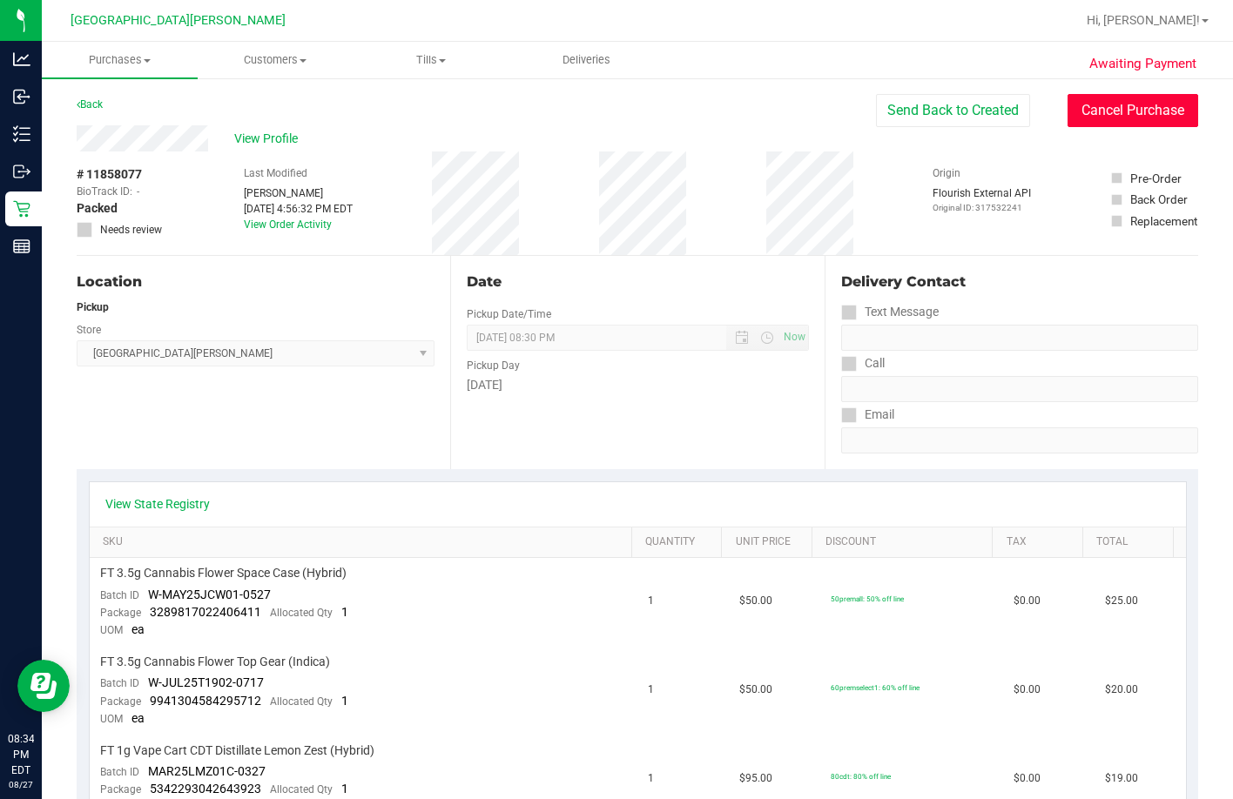
click at [833, 101] on button "Cancel Purchase" at bounding box center [1132, 110] width 131 height 33
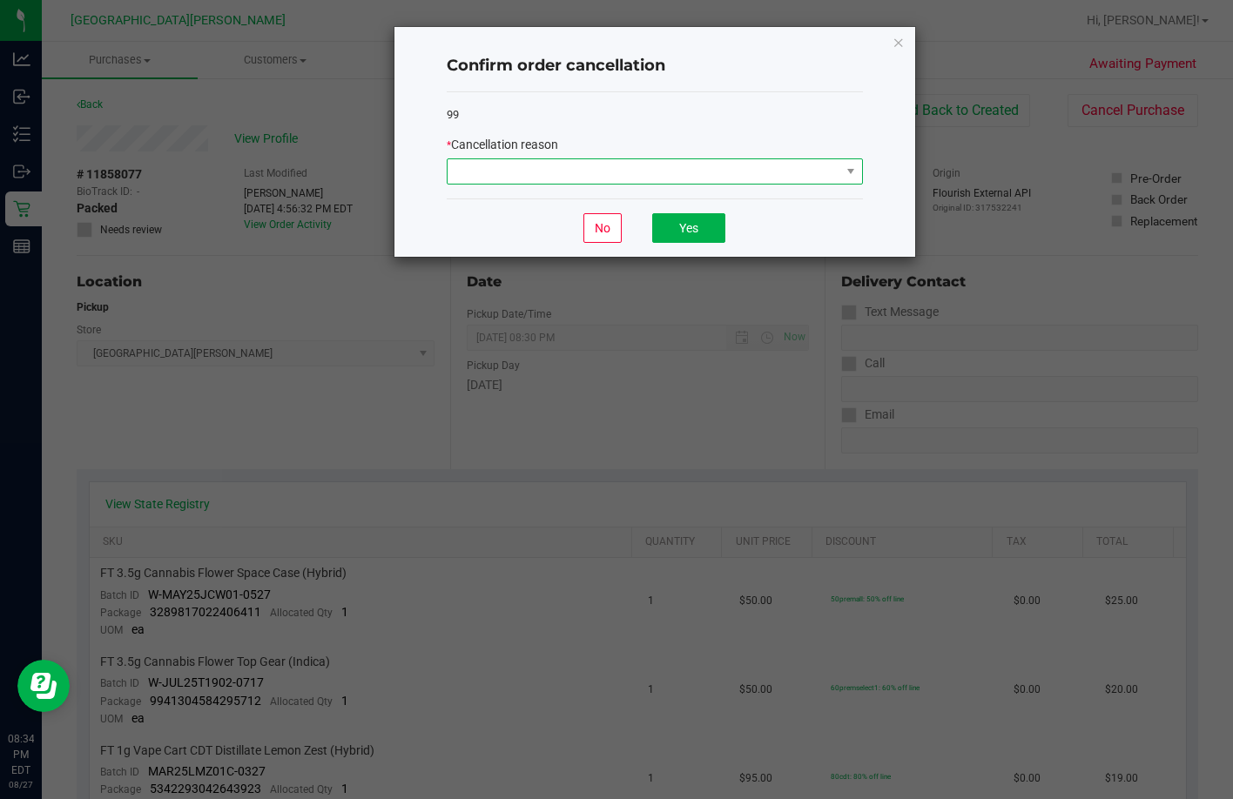
click at [630, 185] on span at bounding box center [655, 171] width 416 height 26
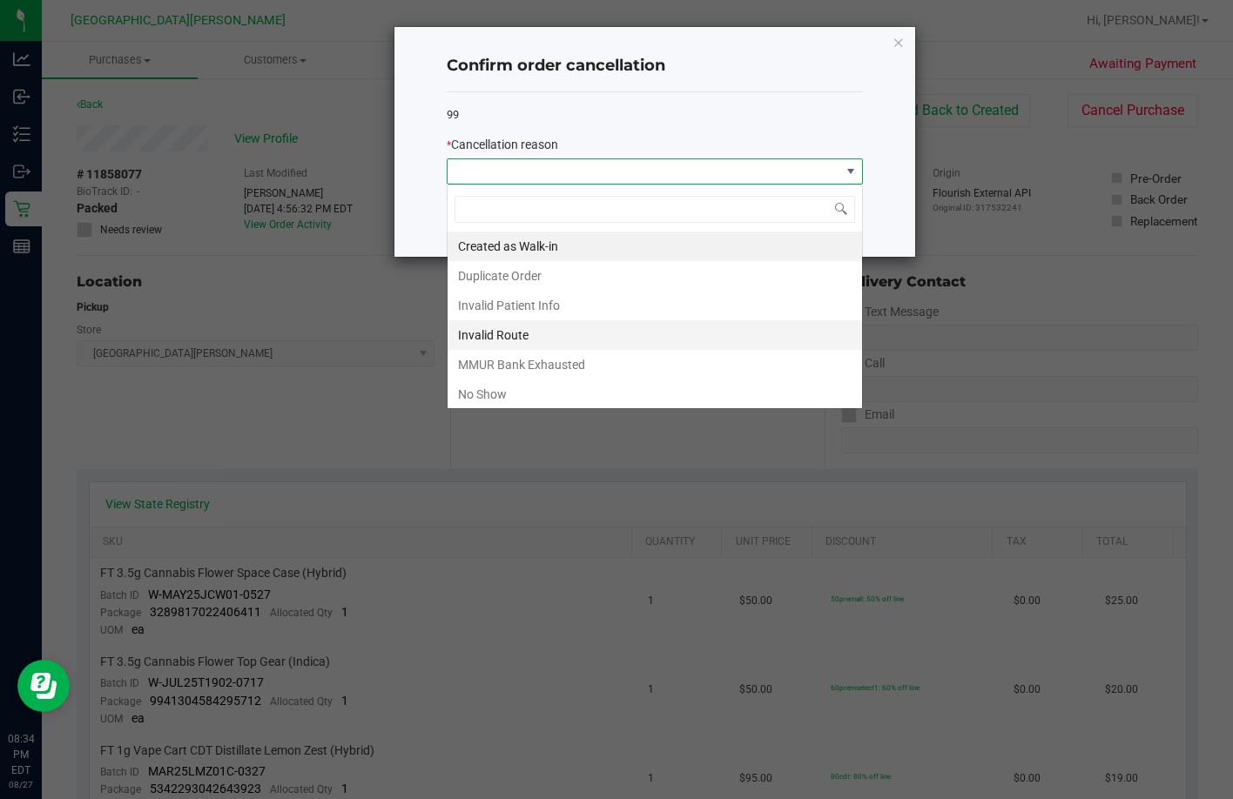
scroll to position [26, 416]
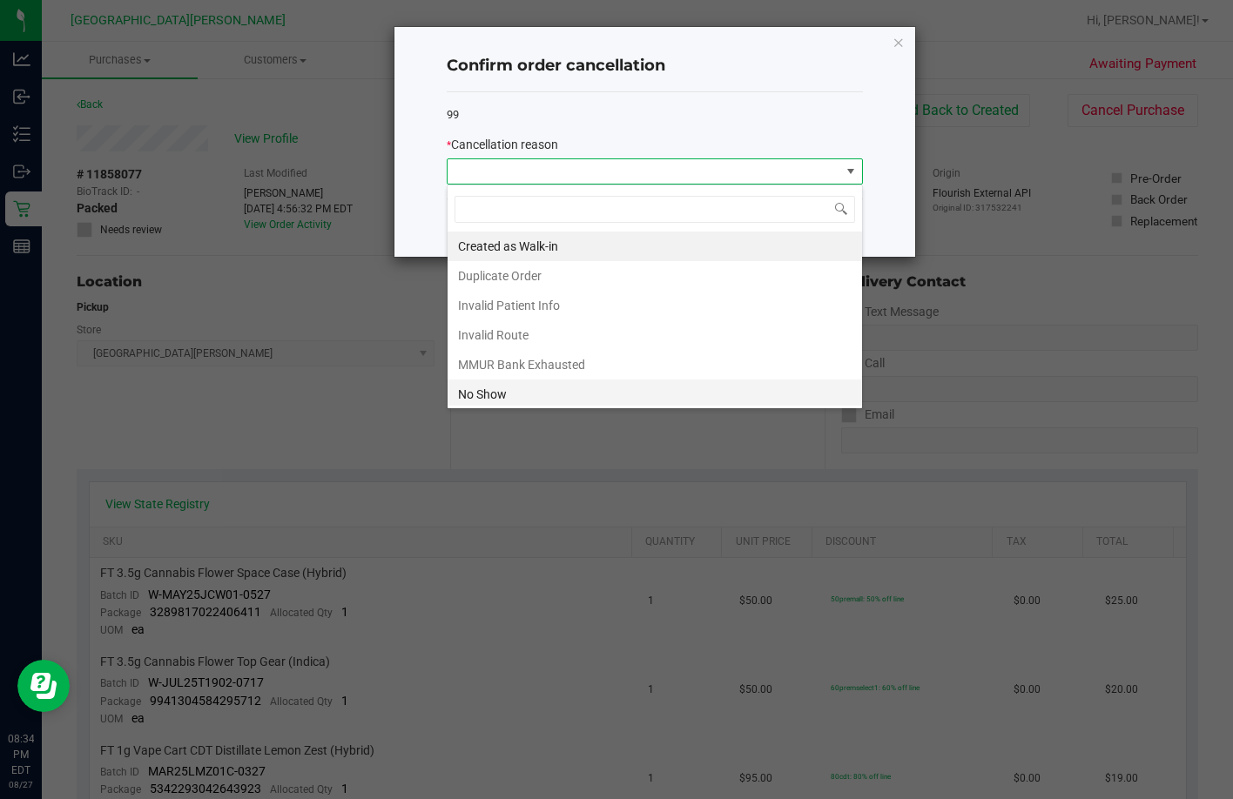
click at [562, 387] on li "No Show" at bounding box center [655, 395] width 414 height 30
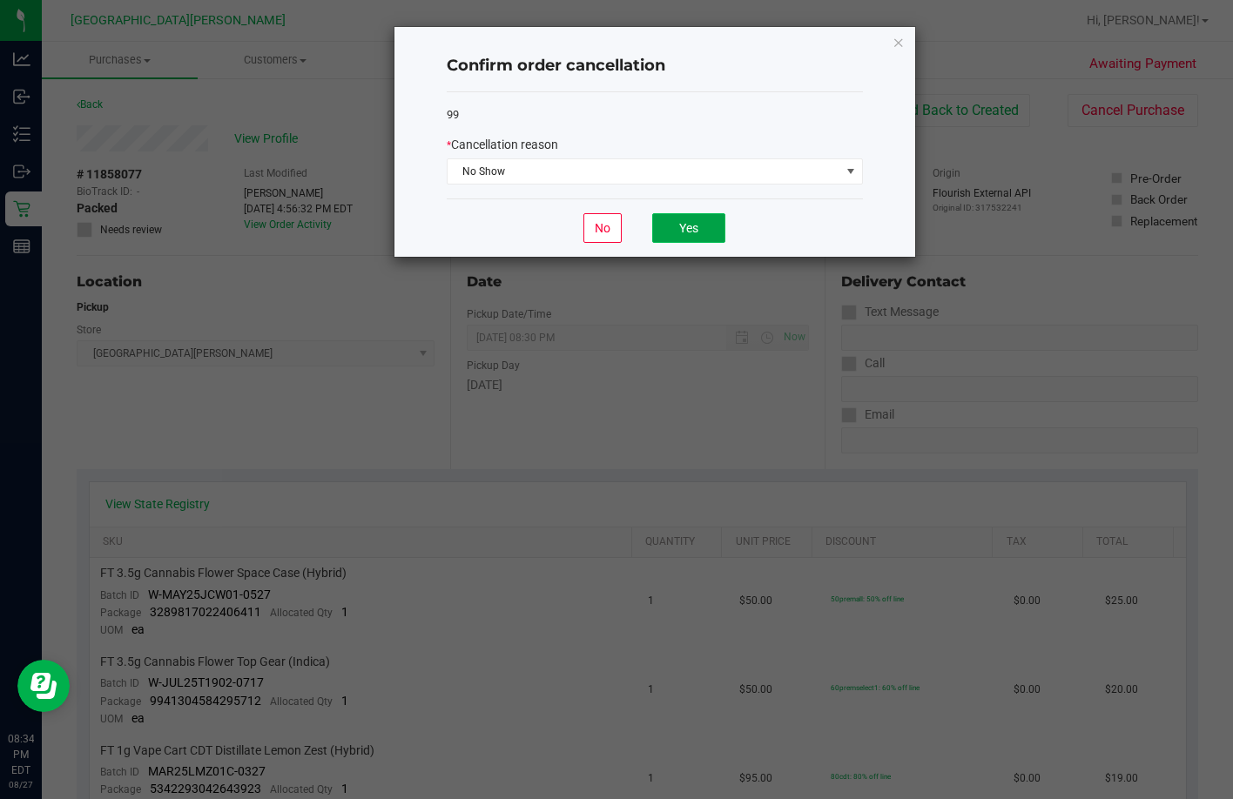
click at [682, 230] on button "Yes" at bounding box center [688, 228] width 73 height 30
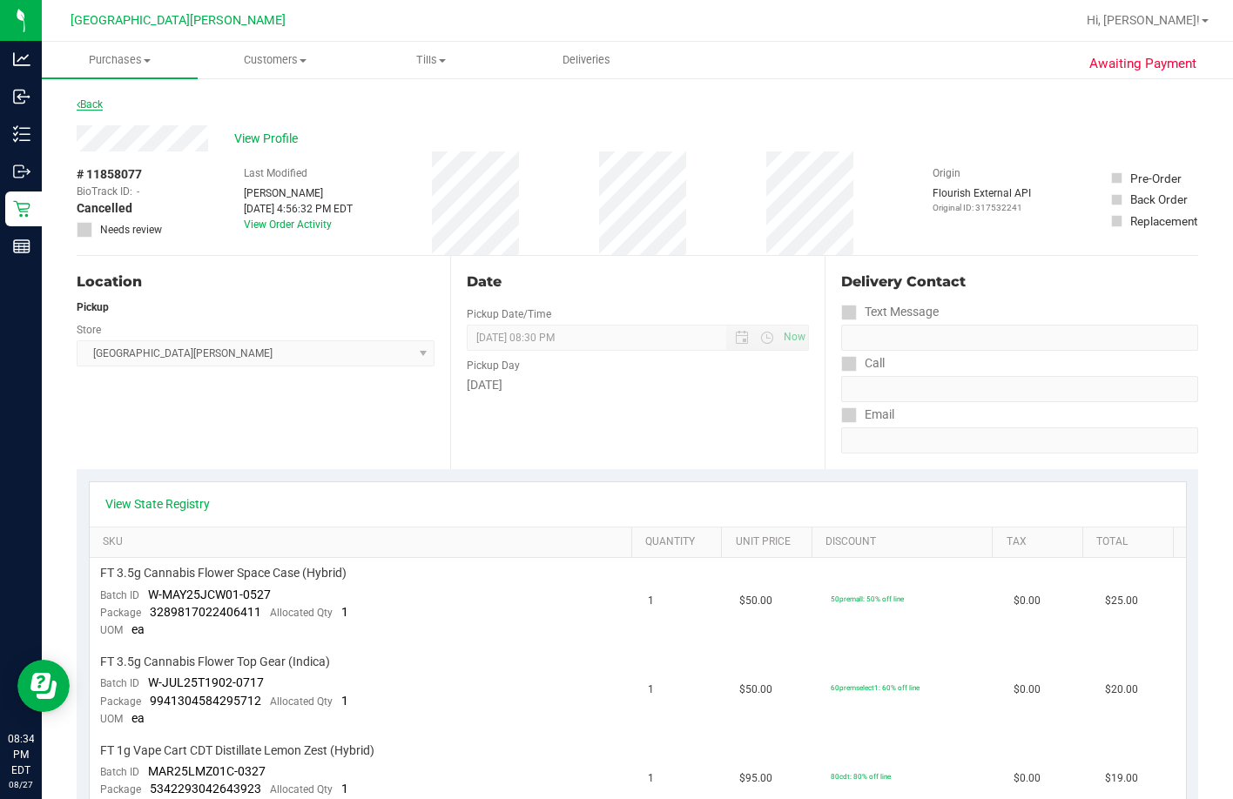
click at [92, 104] on link "Back" at bounding box center [90, 104] width 26 height 12
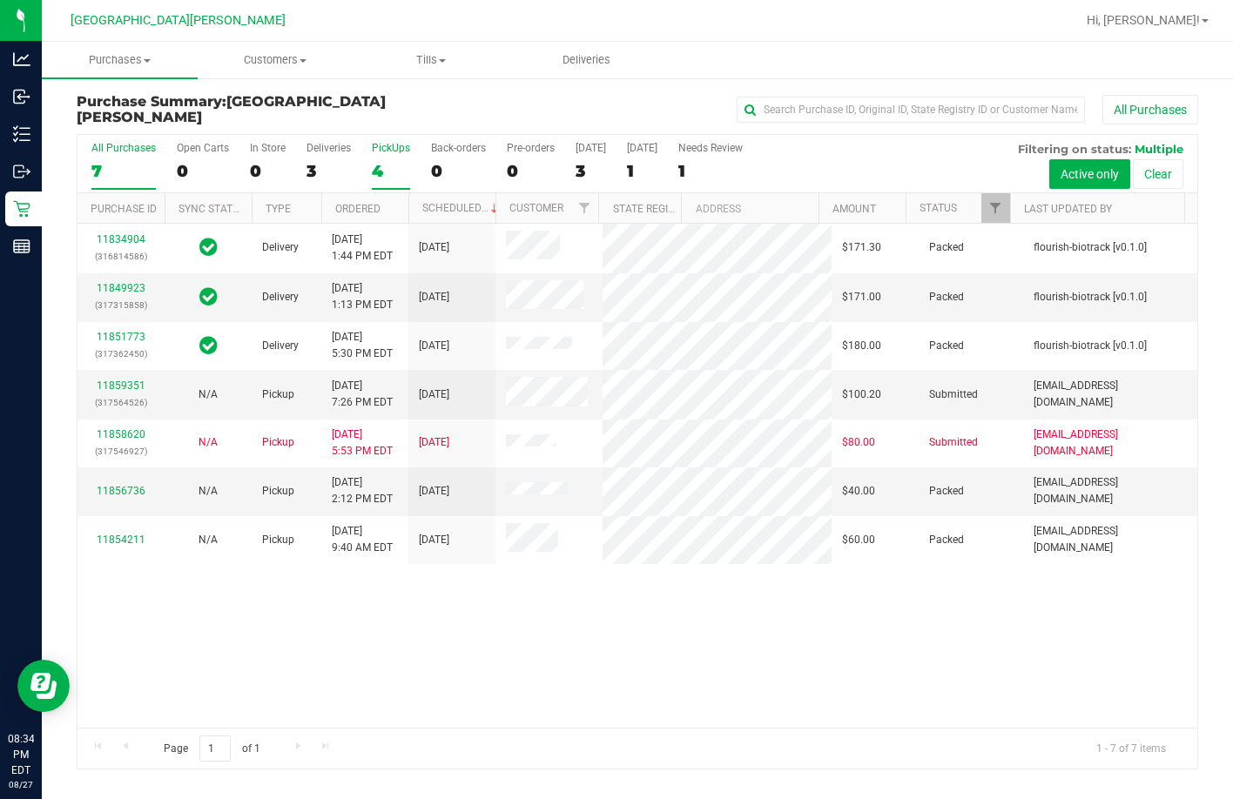
click at [382, 167] on div "4" at bounding box center [391, 171] width 38 height 20
click at [0, 0] on input "PickUps 4" at bounding box center [0, 0] width 0 height 0
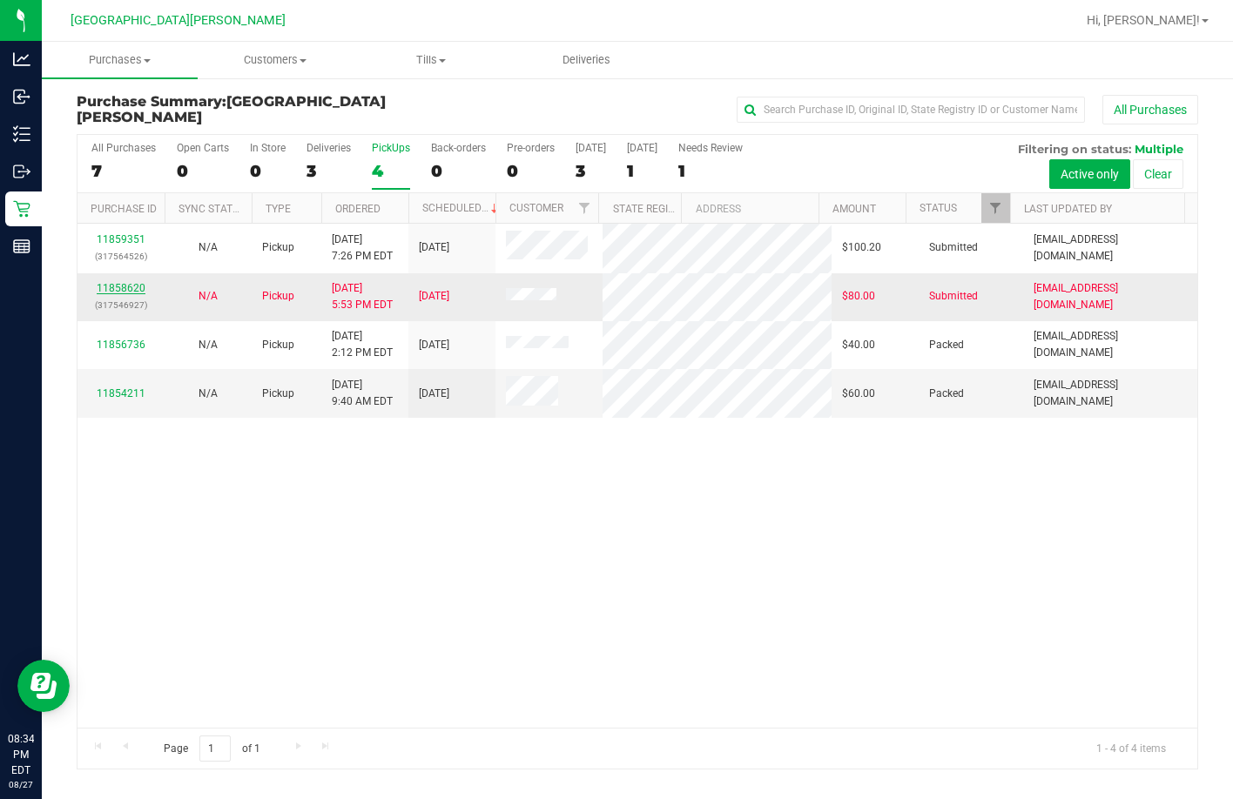
click at [128, 284] on link "11858620" at bounding box center [121, 288] width 49 height 12
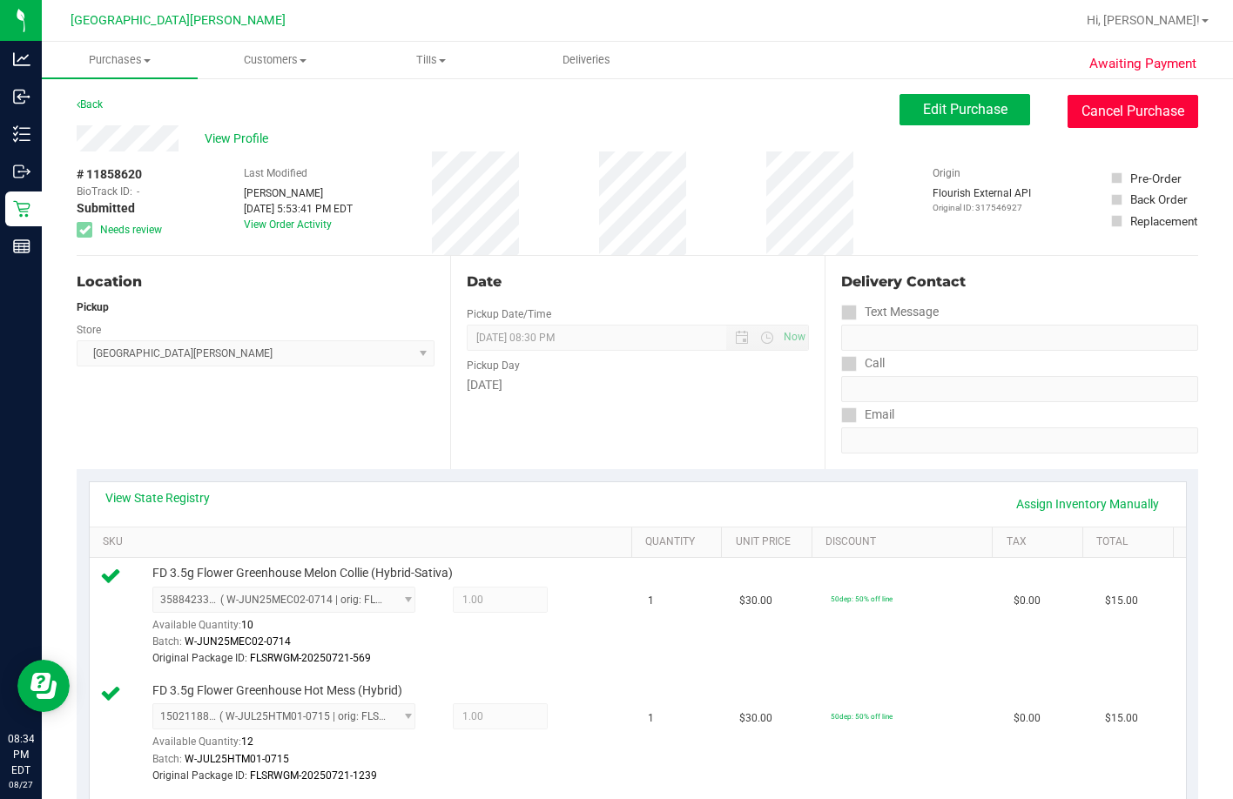
click at [833, 117] on button "Cancel Purchase" at bounding box center [1132, 111] width 131 height 33
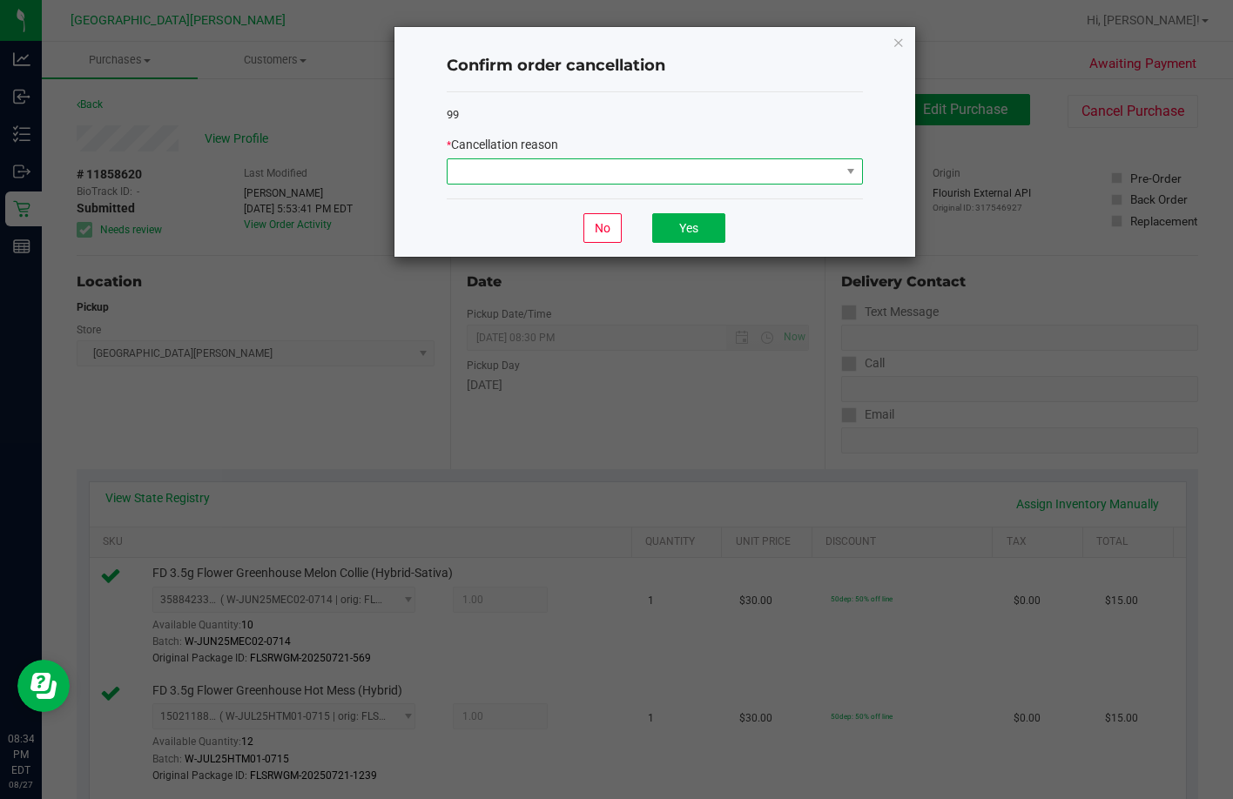
click at [535, 169] on span at bounding box center [644, 171] width 393 height 24
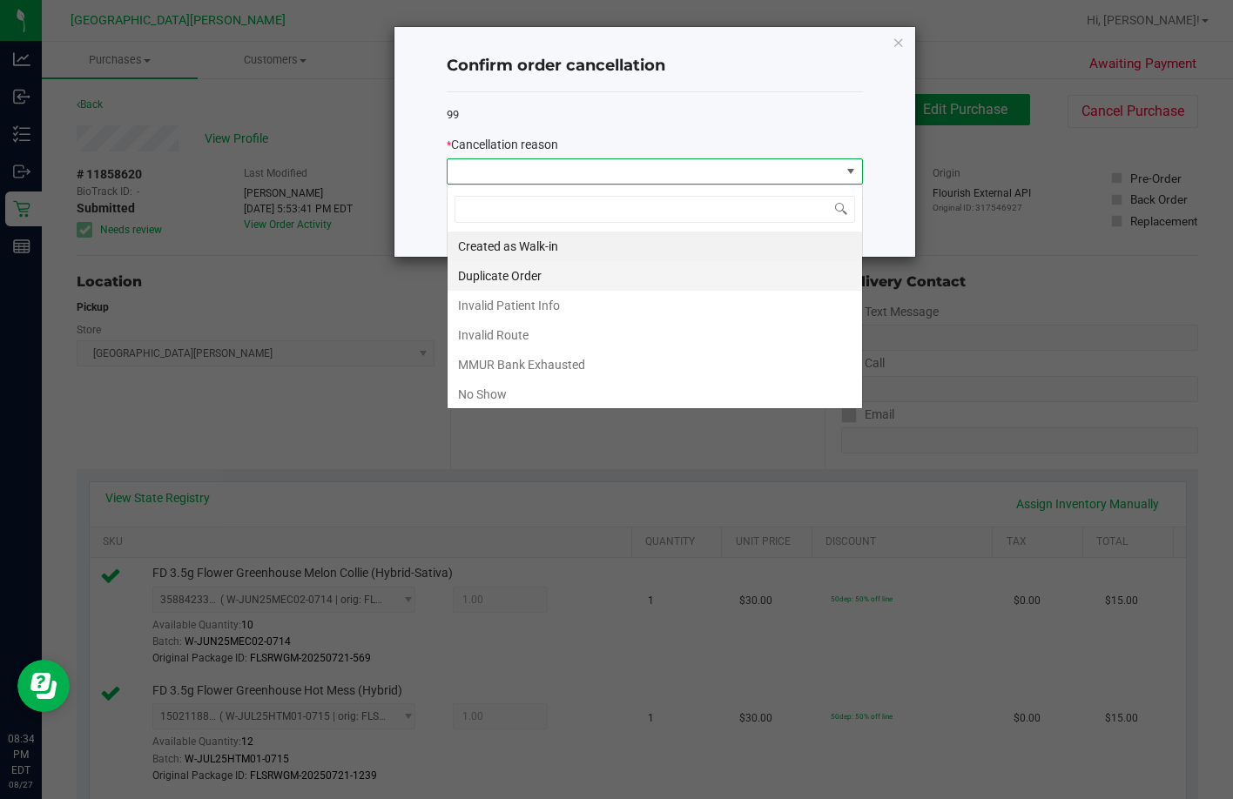
scroll to position [26, 416]
click at [507, 398] on li "No Show" at bounding box center [655, 395] width 414 height 30
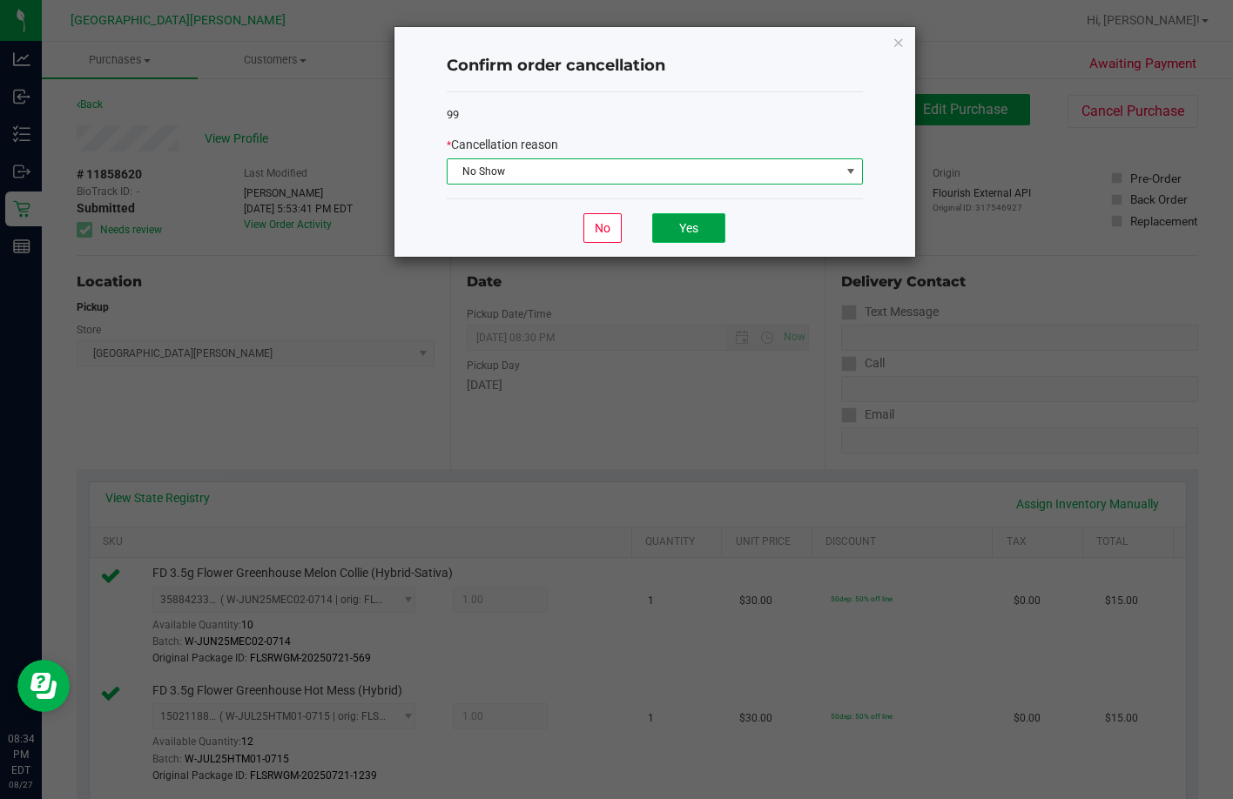
click at [674, 221] on button "Yes" at bounding box center [688, 228] width 73 height 30
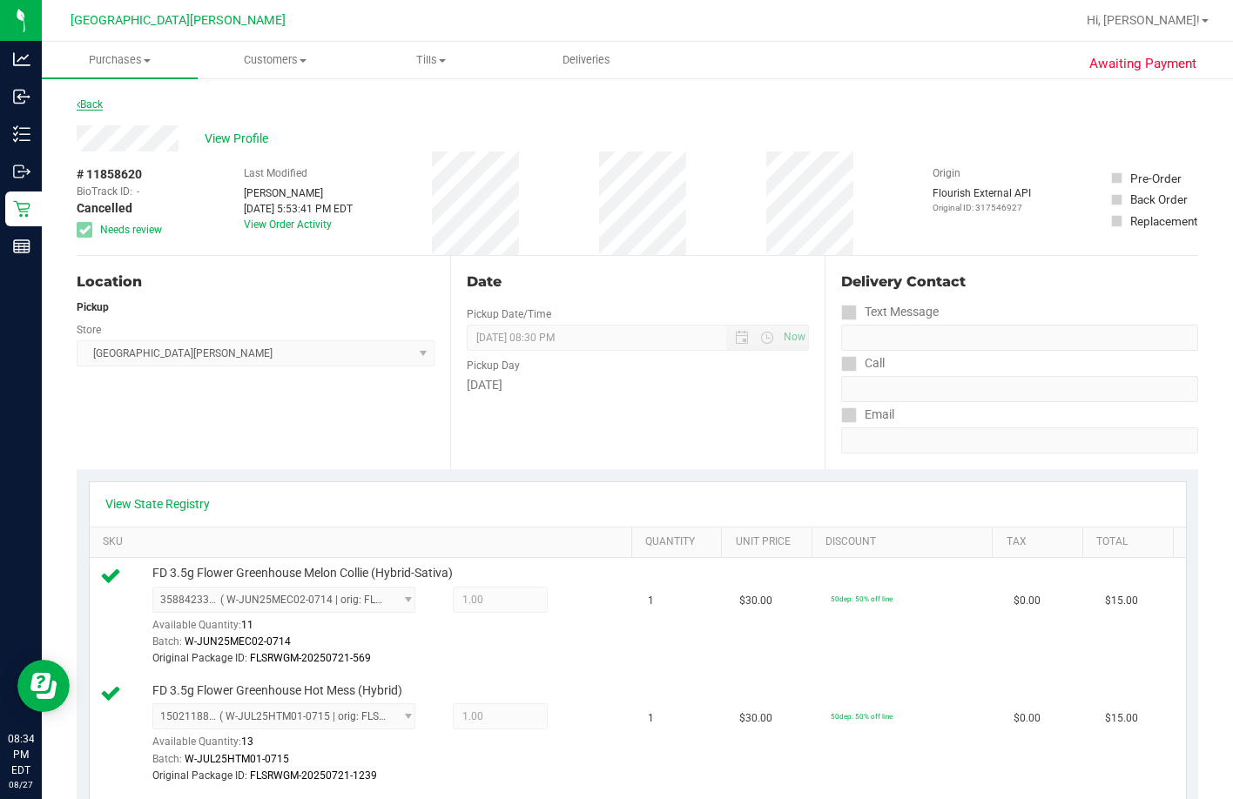
click at [103, 105] on link "Back" at bounding box center [90, 104] width 26 height 12
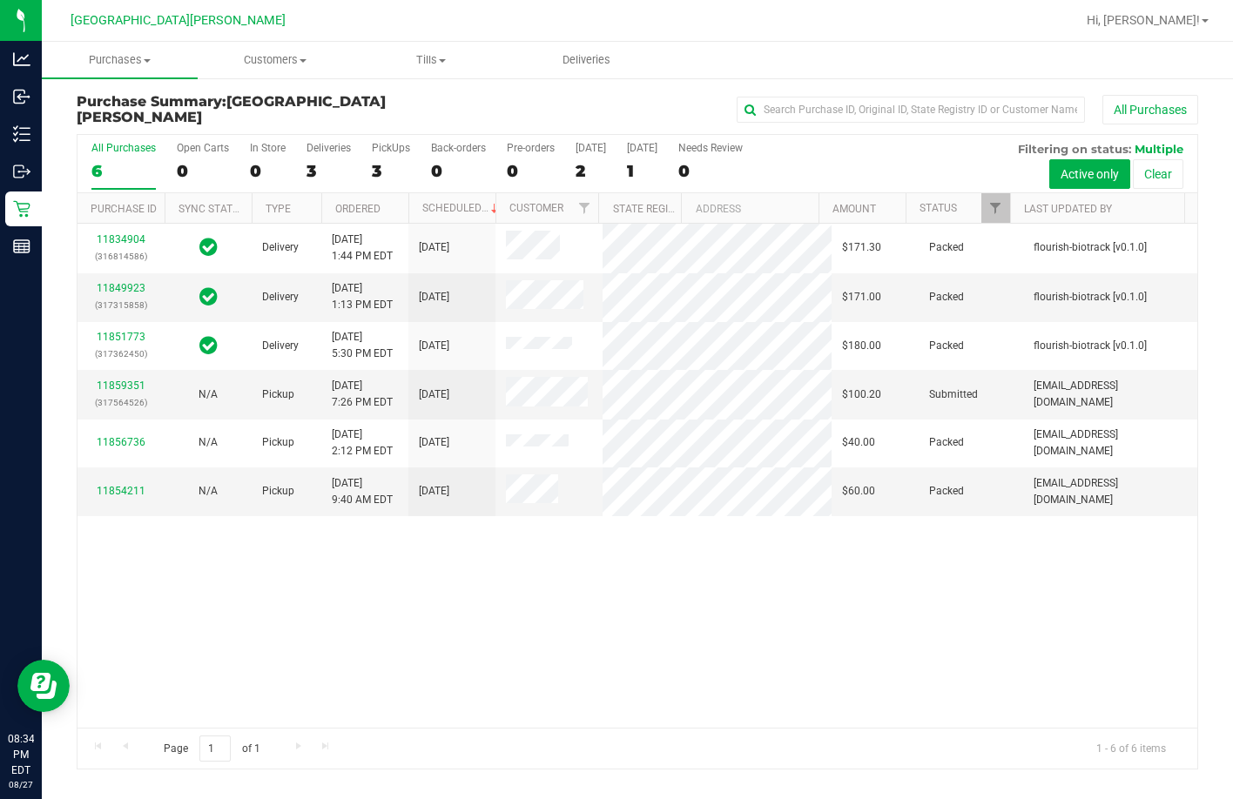
click at [374, 170] on div "3" at bounding box center [391, 171] width 38 height 20
click at [0, 0] on input "PickUps 3" at bounding box center [0, 0] width 0 height 0
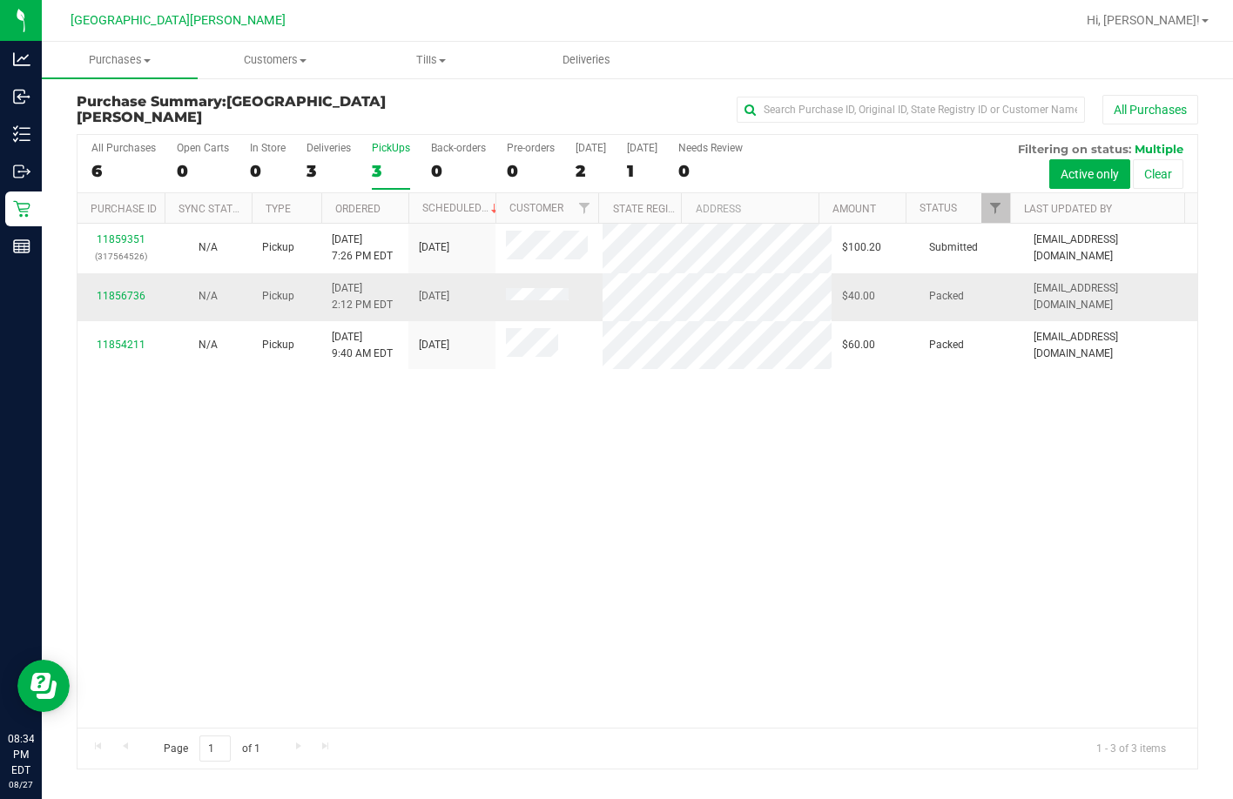
click at [136, 300] on div "11856736" at bounding box center [121, 296] width 66 height 17
click at [147, 290] on div "11856736" at bounding box center [121, 296] width 66 height 17
click at [141, 294] on link "11856736" at bounding box center [121, 296] width 49 height 12
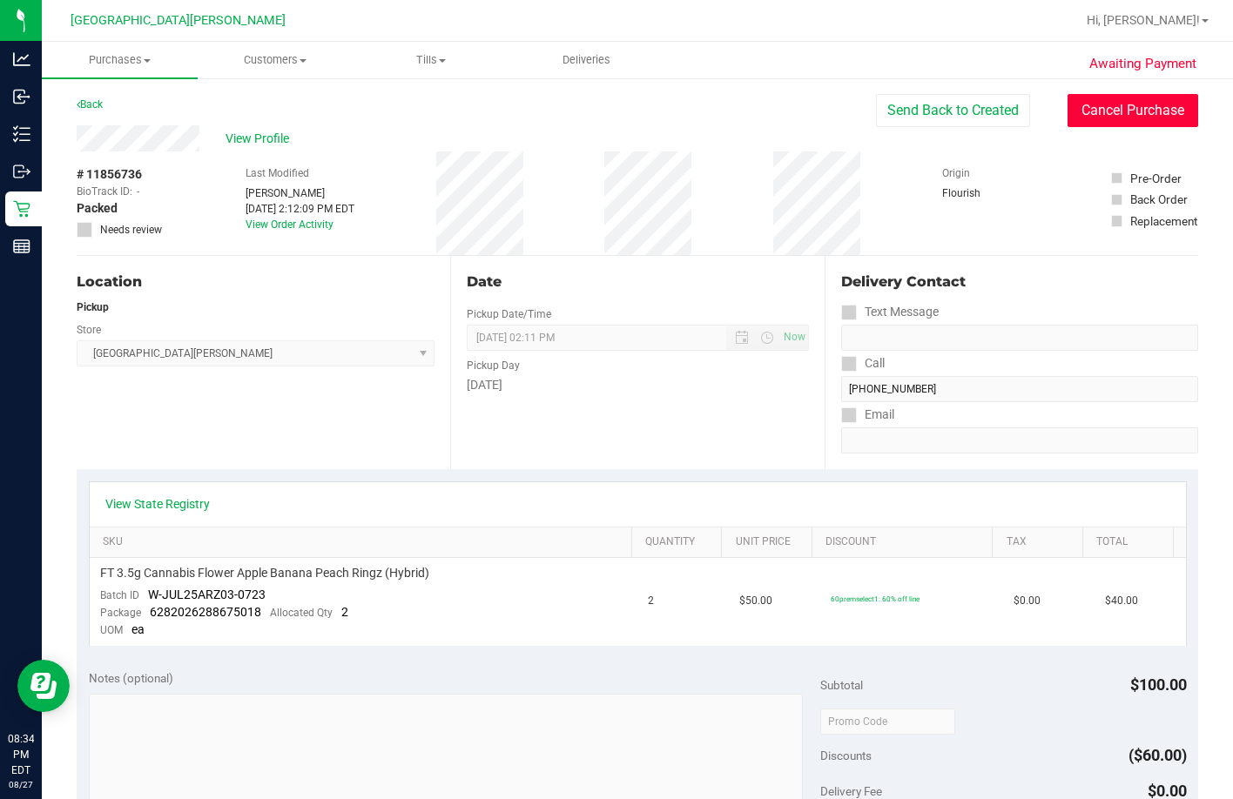
click at [833, 113] on button "Cancel Purchase" at bounding box center [1132, 110] width 131 height 33
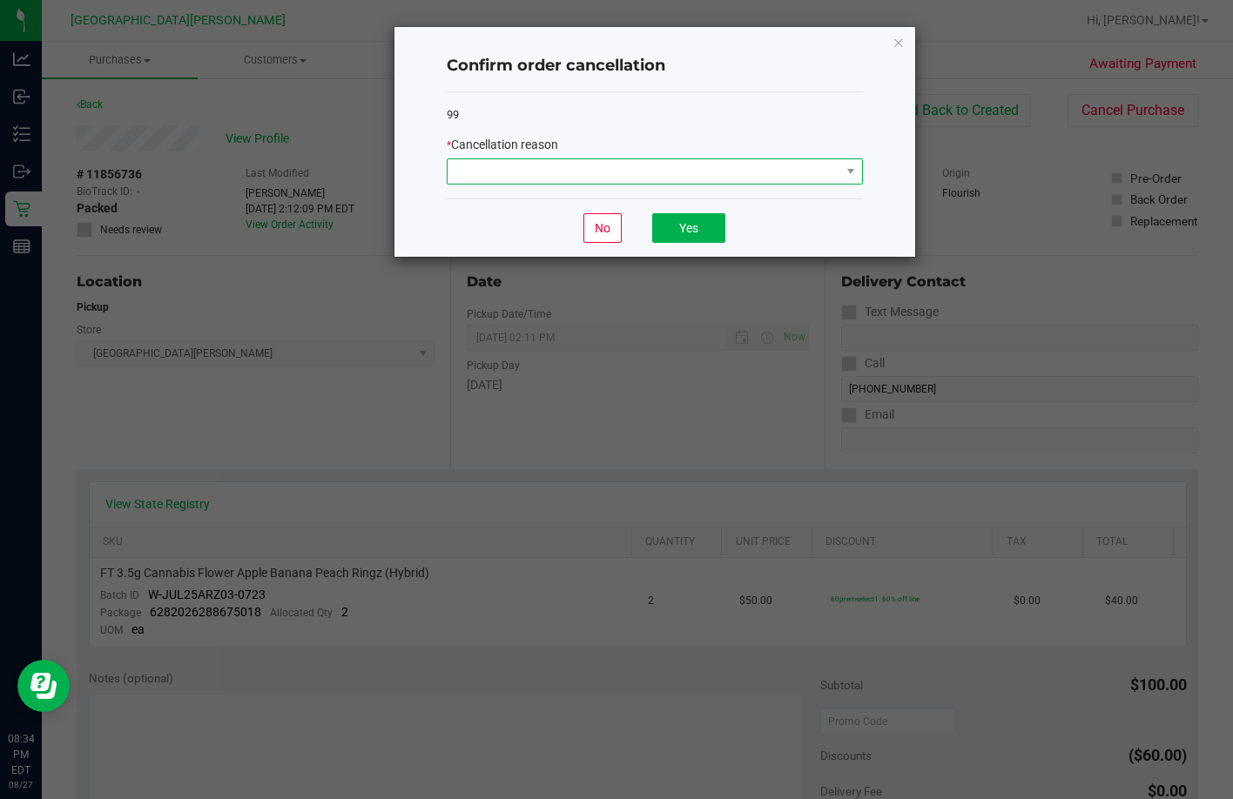
click at [489, 164] on span at bounding box center [644, 171] width 393 height 24
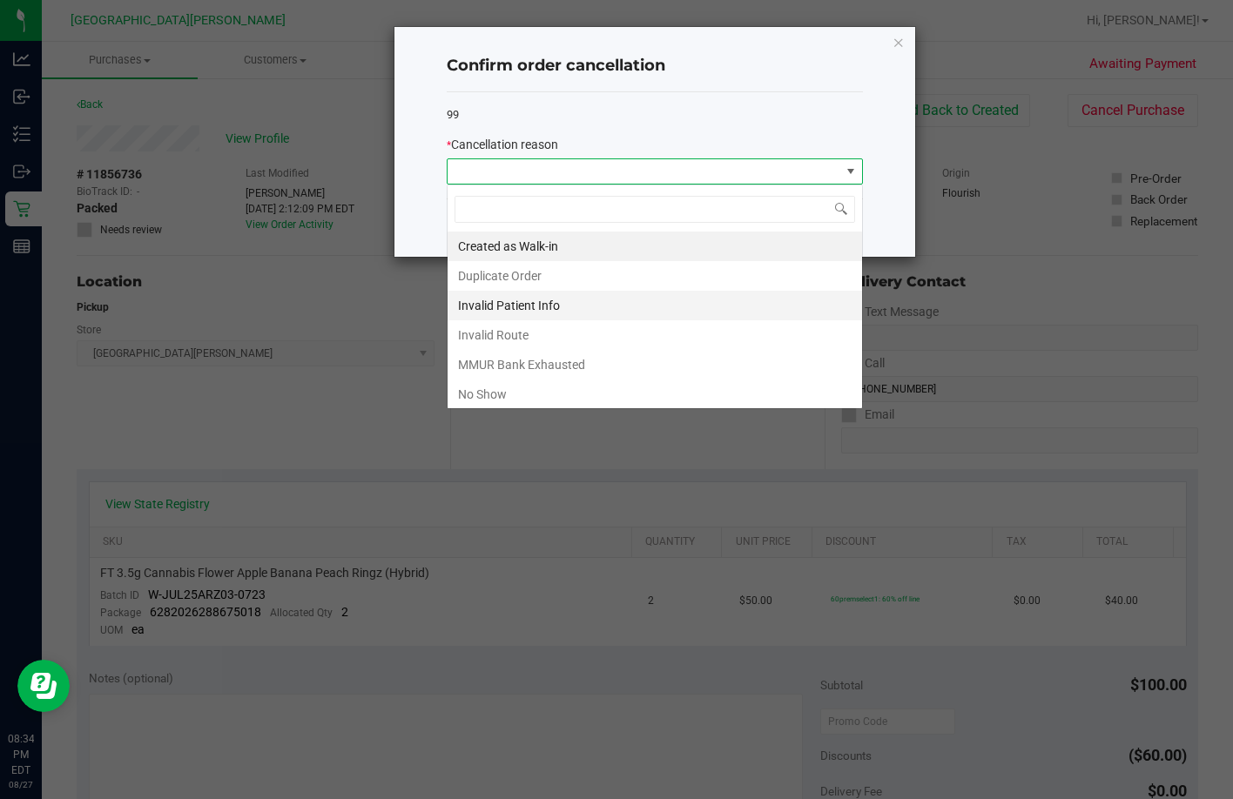
scroll to position [26, 416]
click at [471, 387] on li "No Show" at bounding box center [655, 395] width 414 height 30
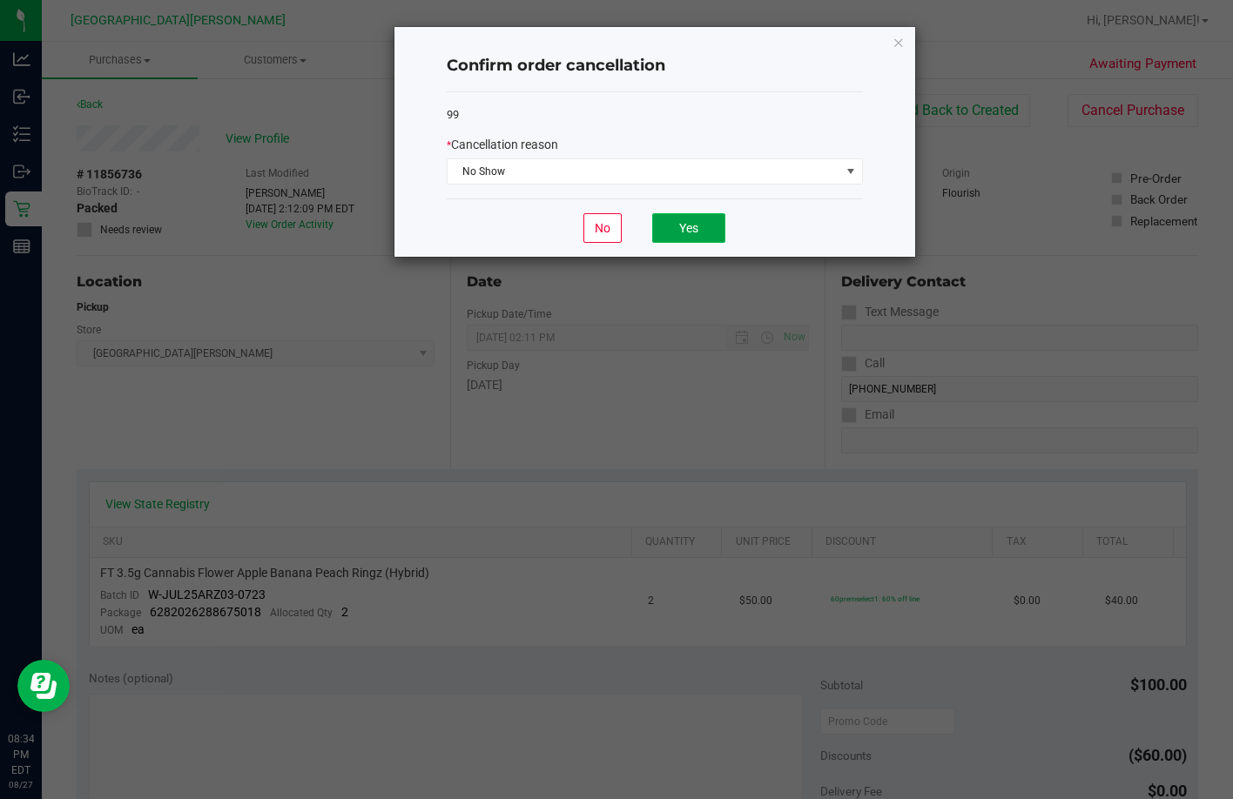
click at [679, 232] on button "Yes" at bounding box center [688, 228] width 73 height 30
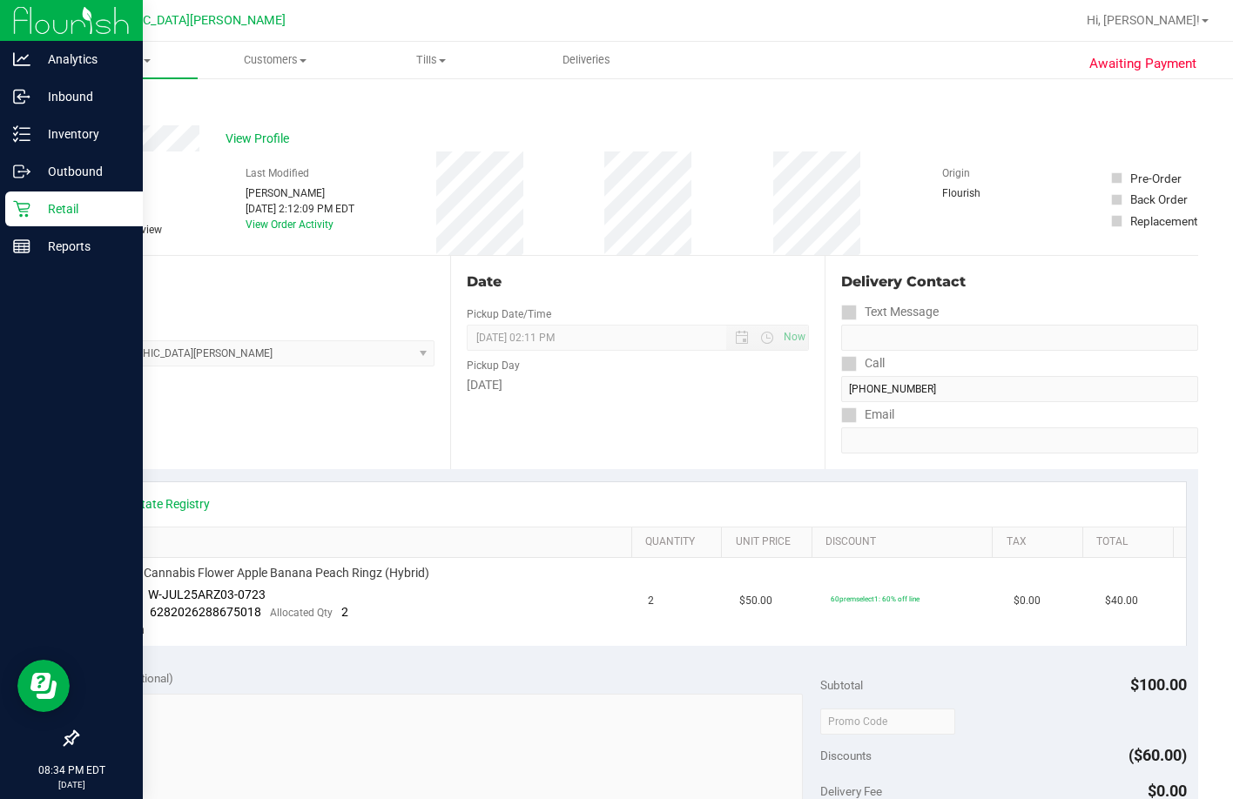
click at [34, 209] on p "Retail" at bounding box center [82, 209] width 104 height 21
